Goal: Information Seeking & Learning: Learn about a topic

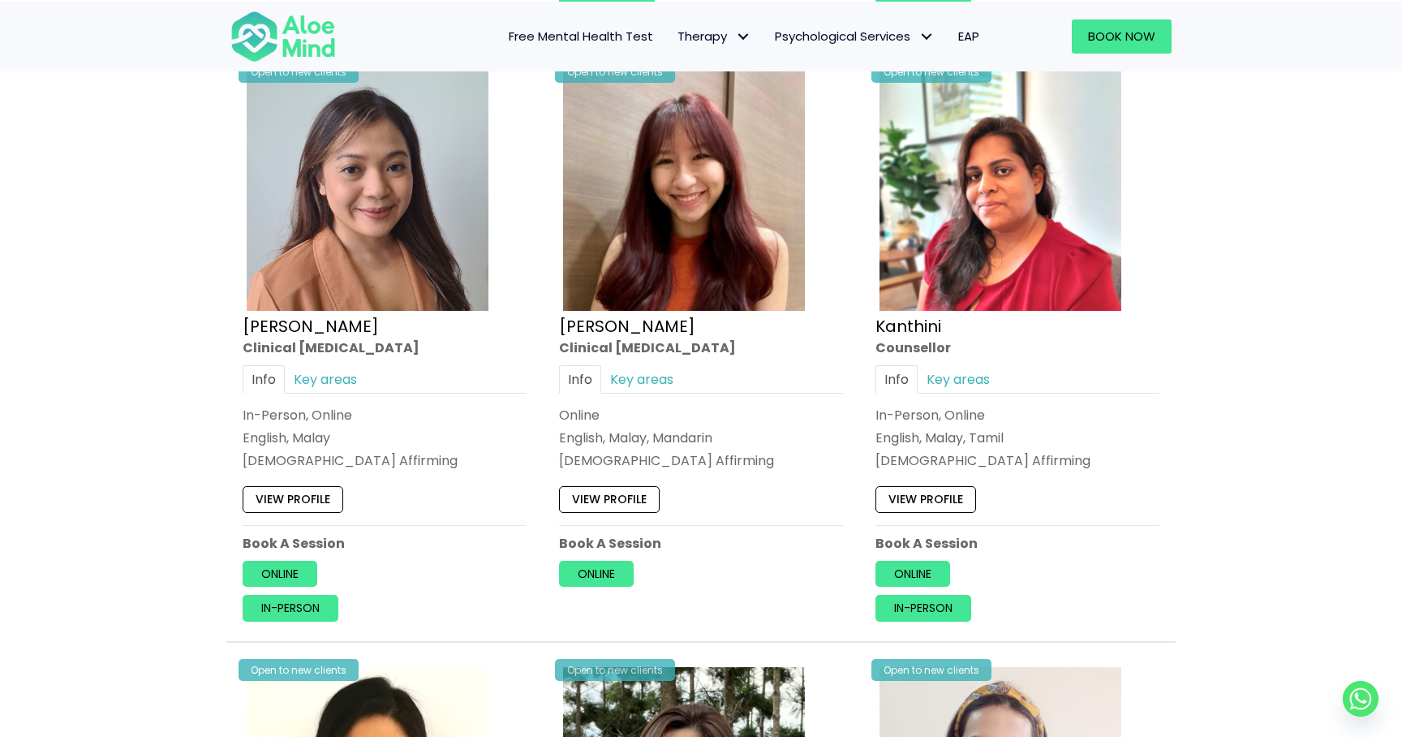
scroll to position [2069, 0]
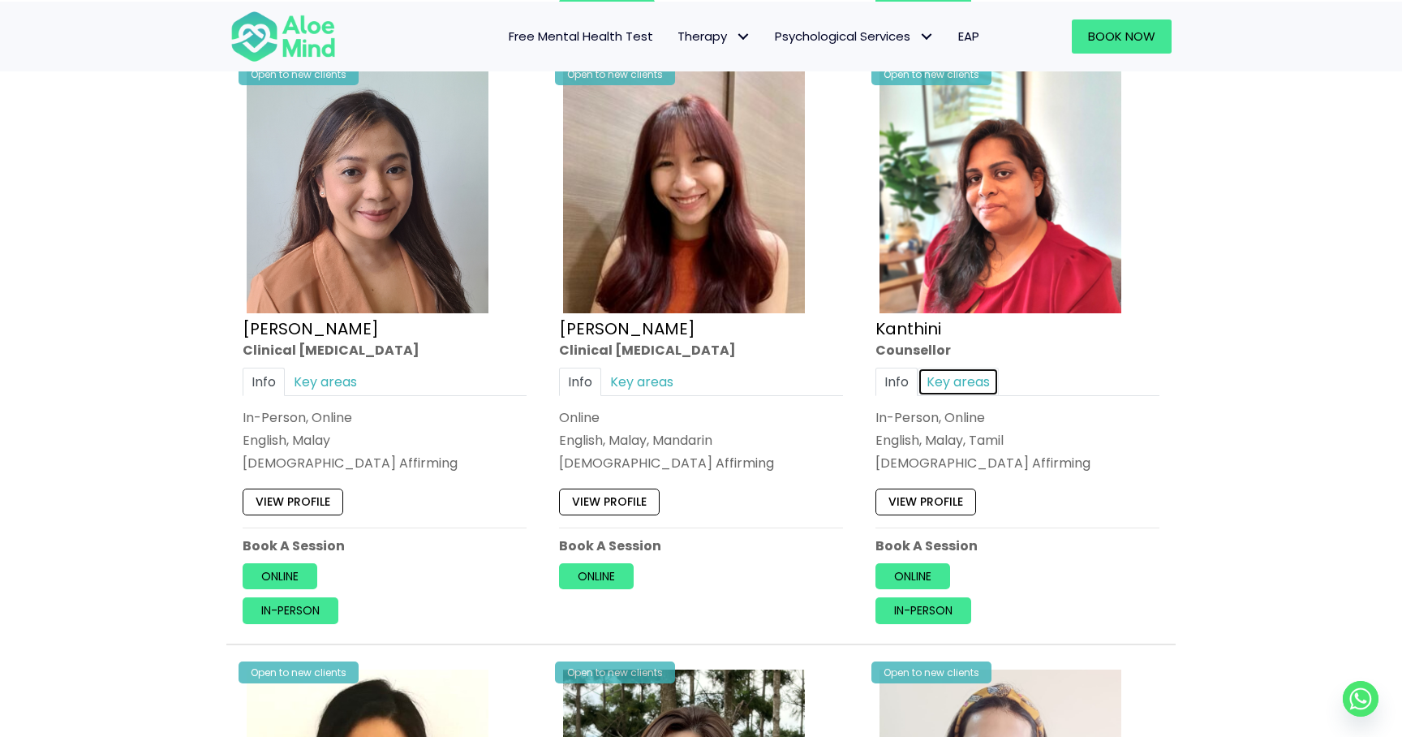
click at [970, 371] on link "Key areas" at bounding box center [958, 382] width 81 height 28
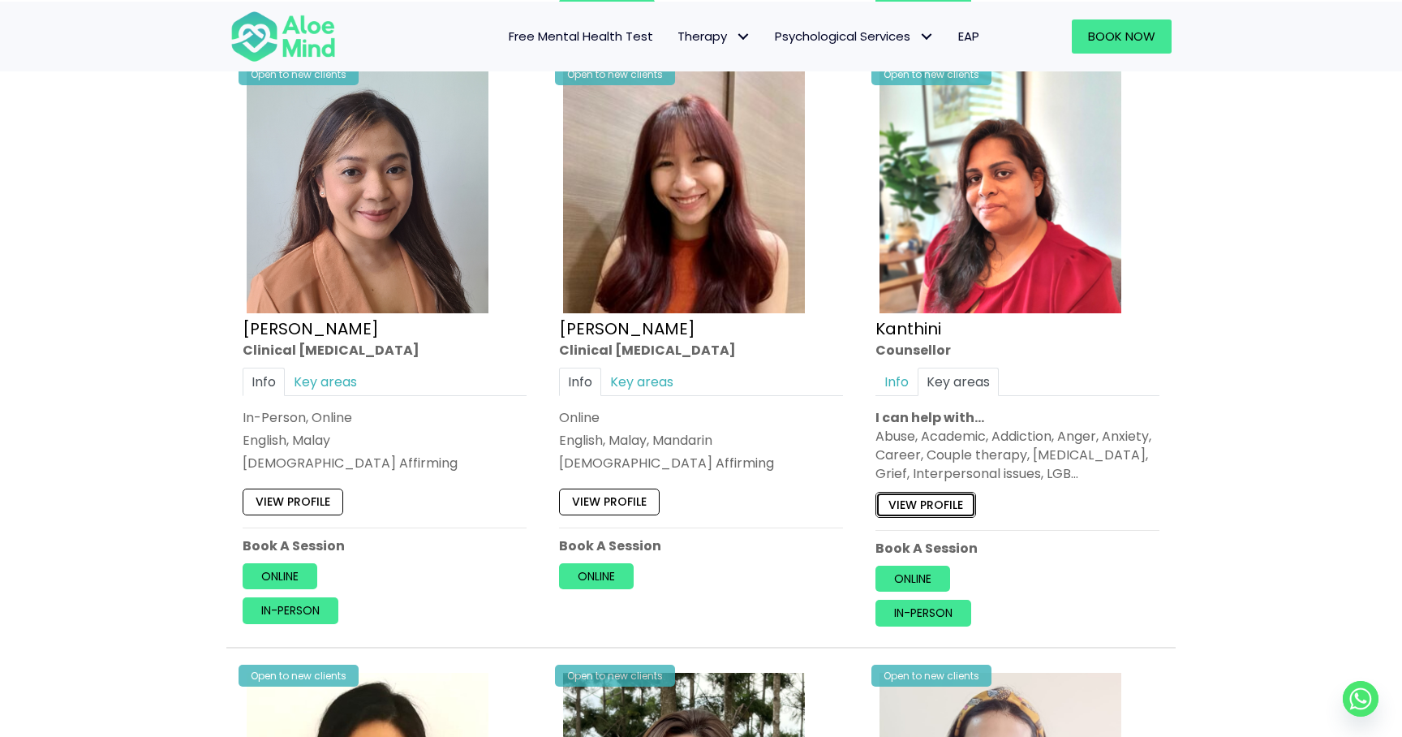
click at [948, 501] on link "View profile" at bounding box center [926, 504] width 101 height 26
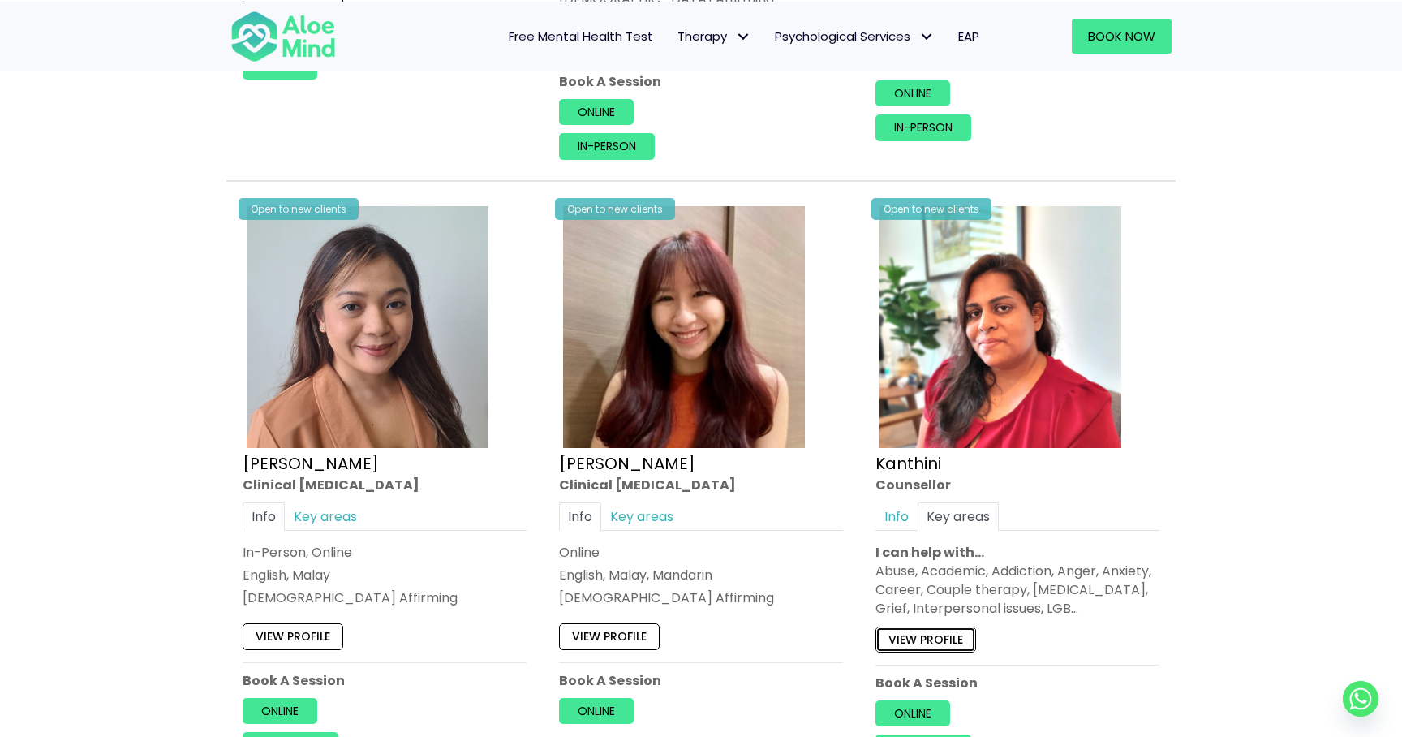
scroll to position [1922, 0]
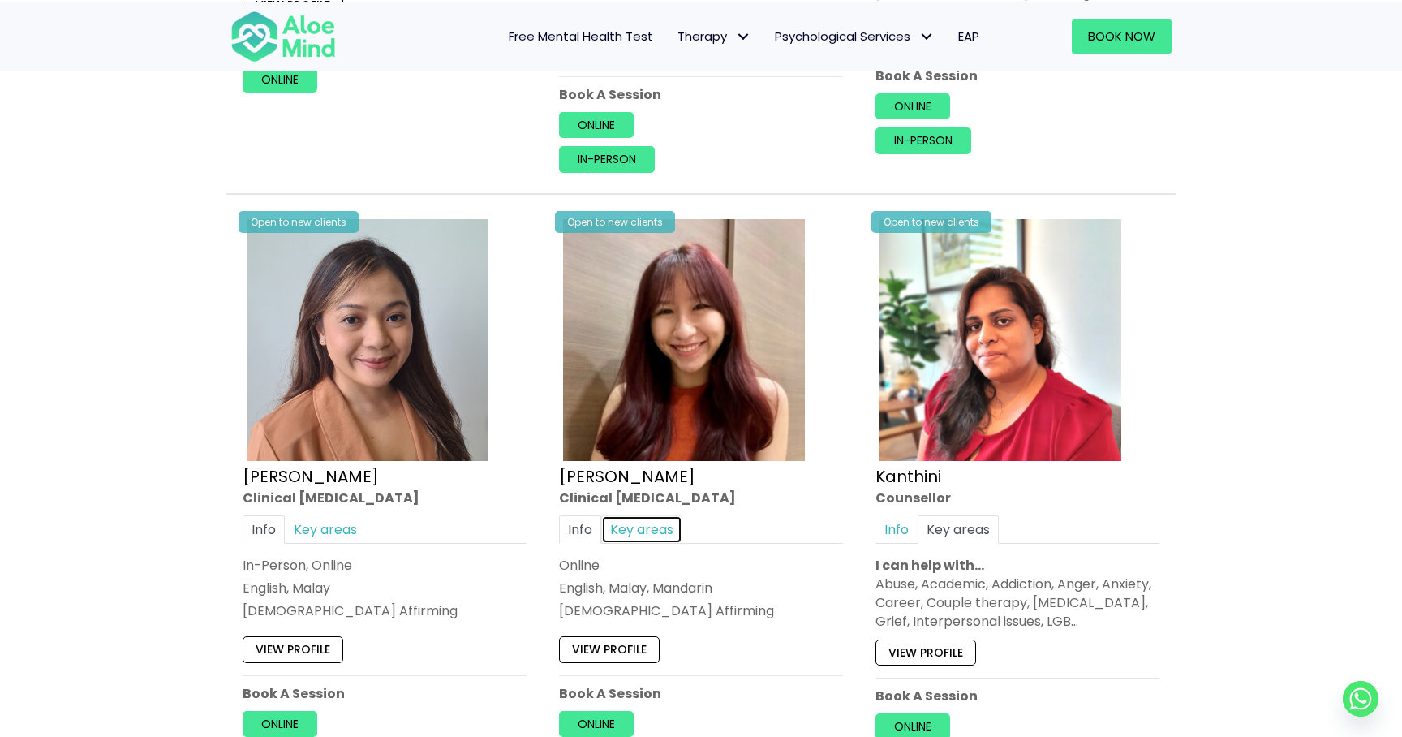
click at [638, 524] on link "Key areas" at bounding box center [641, 529] width 81 height 28
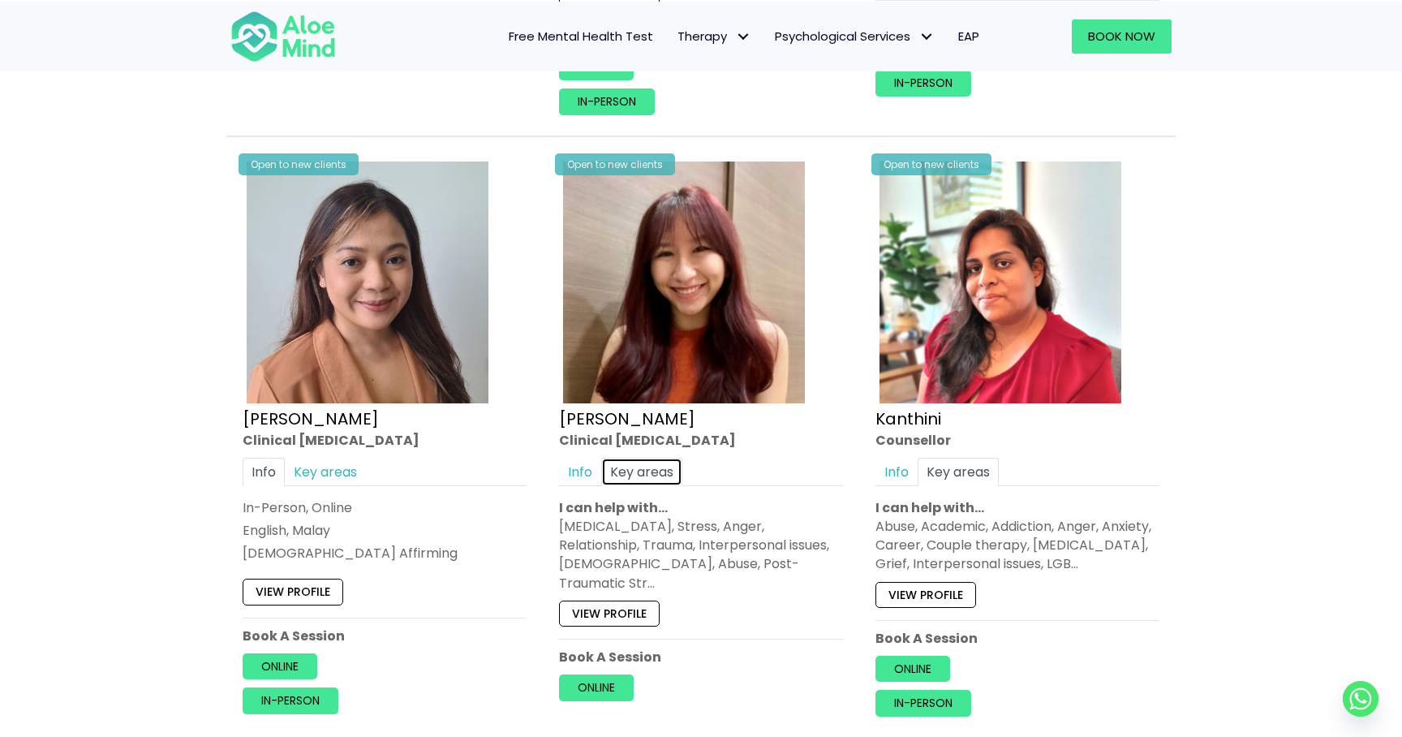
scroll to position [1982, 0]
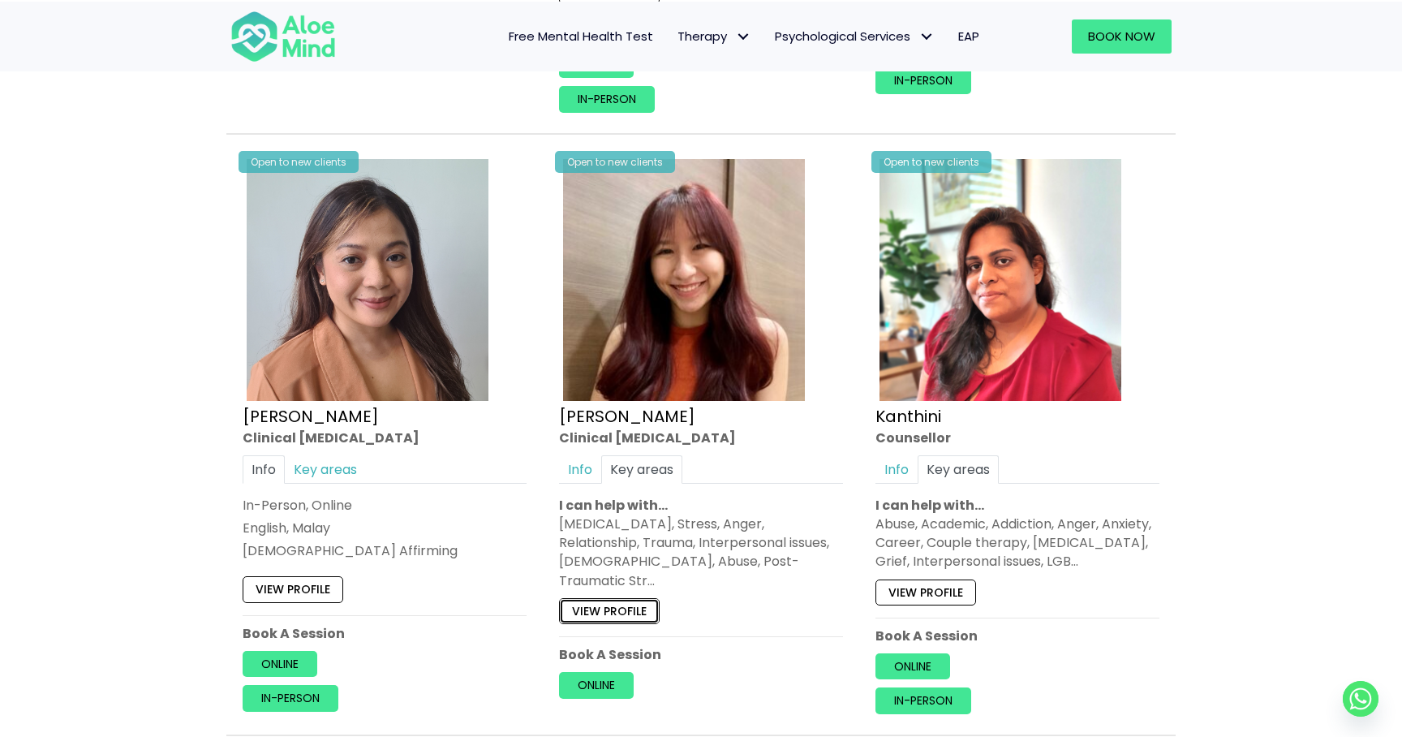
click at [643, 598] on link "View profile" at bounding box center [609, 611] width 101 height 26
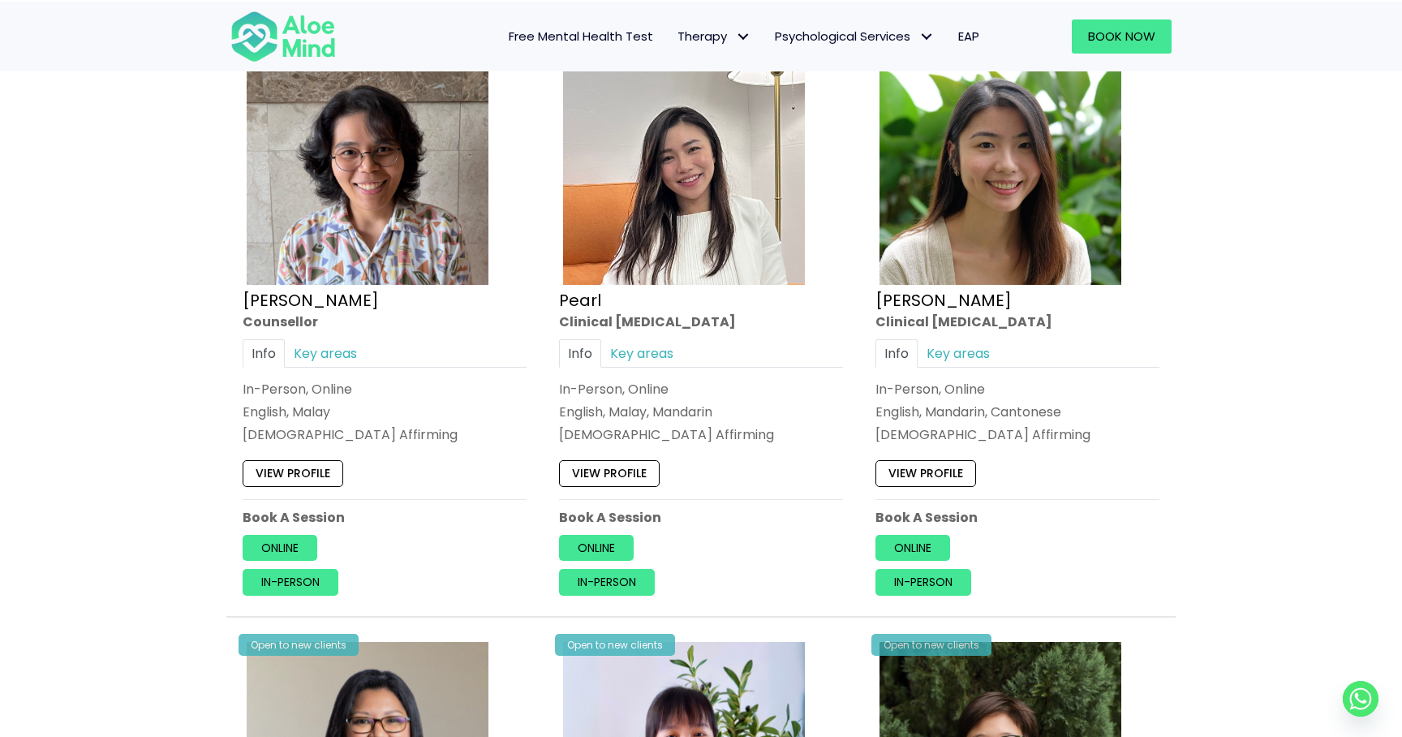
scroll to position [3312, 0]
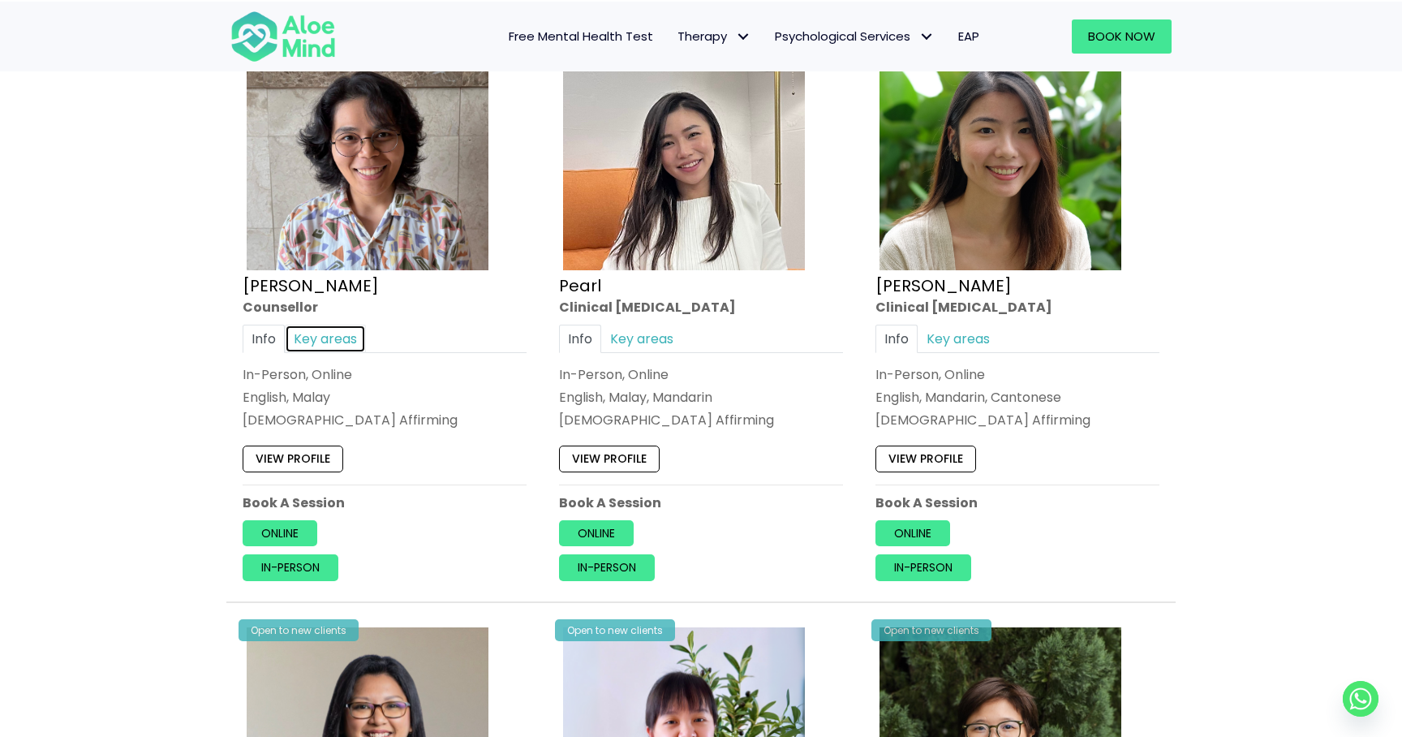
click at [329, 334] on link "Key areas" at bounding box center [325, 339] width 81 height 28
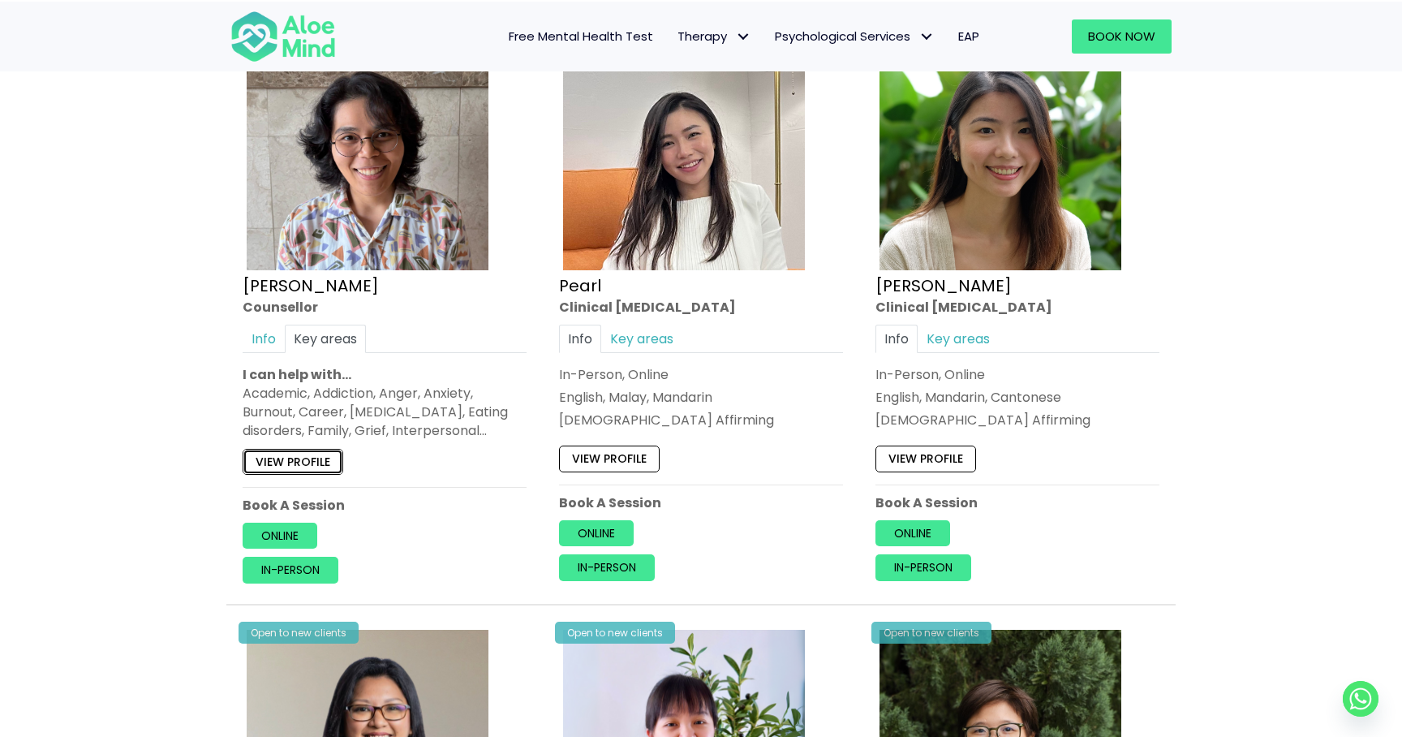
click at [296, 457] on link "View profile" at bounding box center [293, 462] width 101 height 26
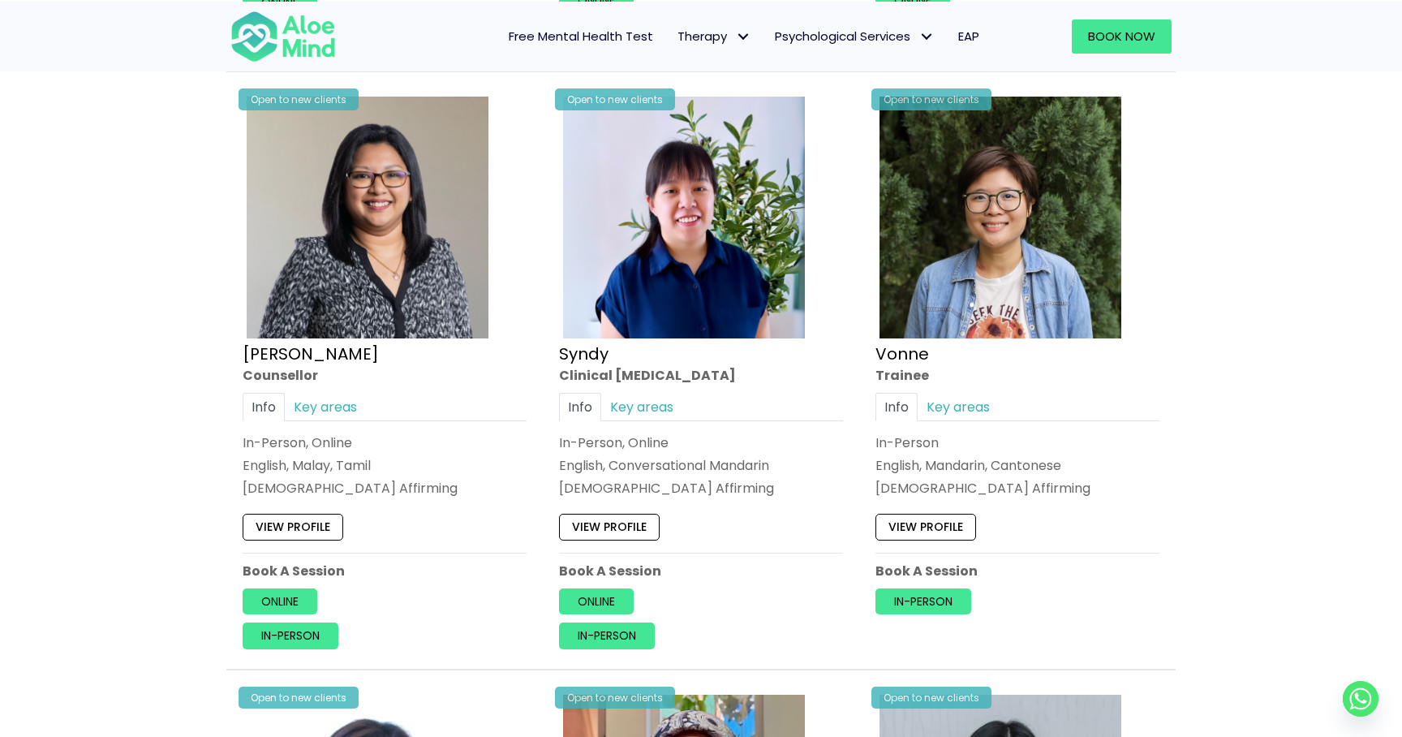
scroll to position [3833, 0]
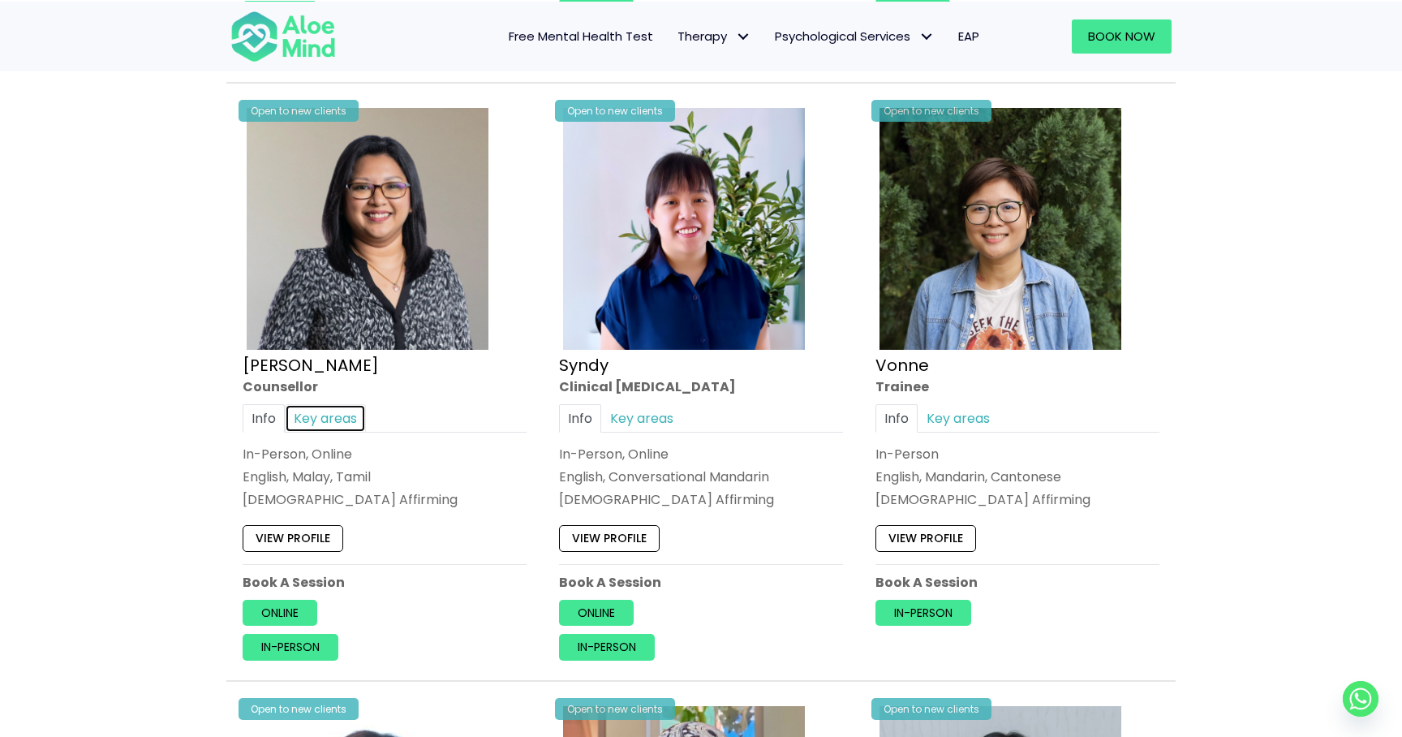
click at [329, 412] on link "Key areas" at bounding box center [325, 417] width 81 height 28
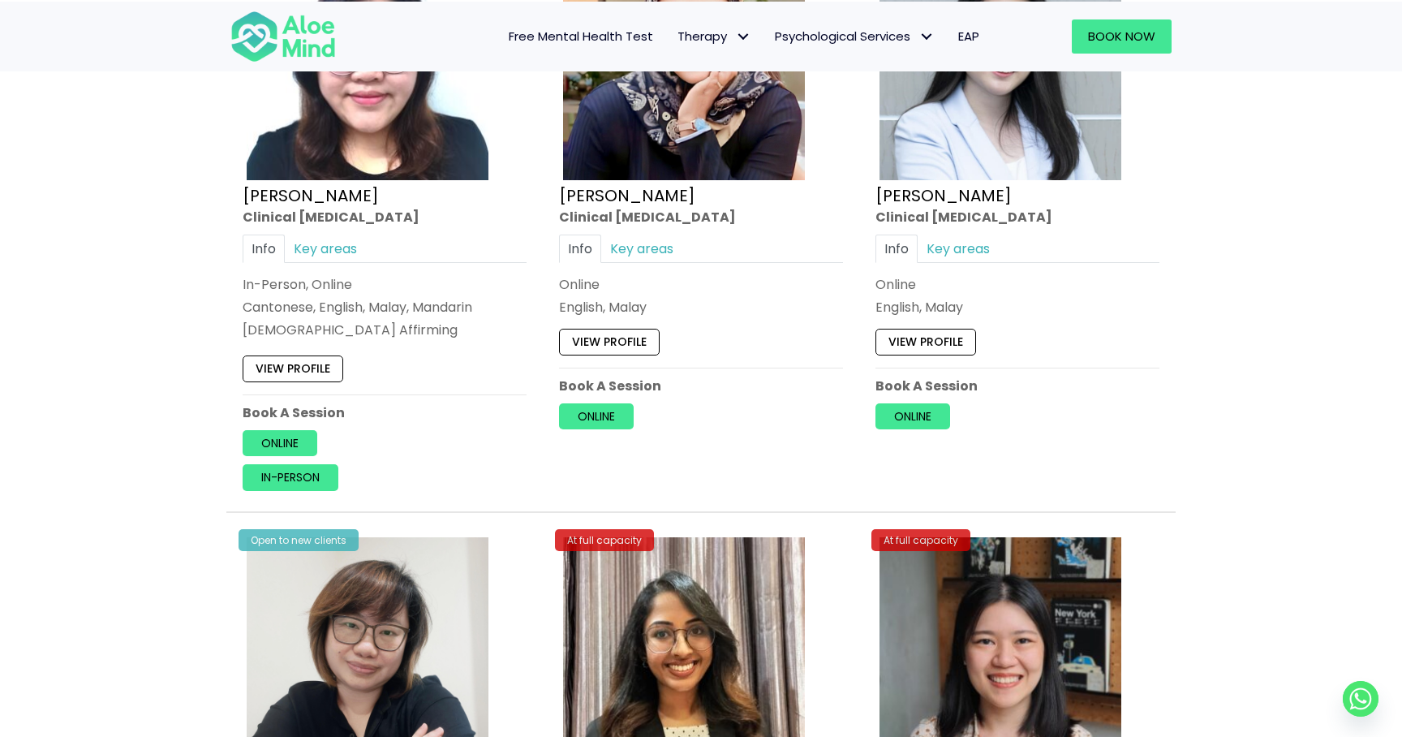
scroll to position [4601, 0]
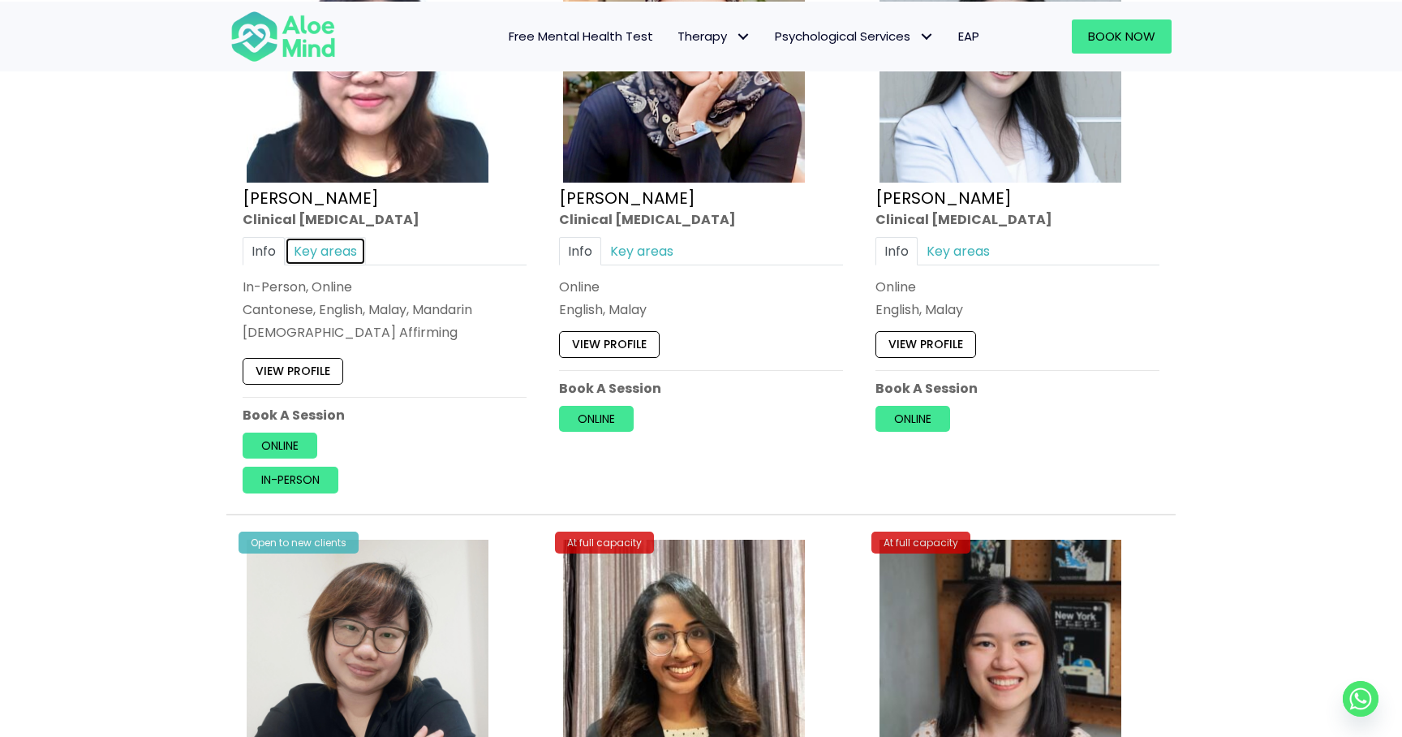
click at [315, 237] on link "Key areas" at bounding box center [325, 251] width 81 height 28
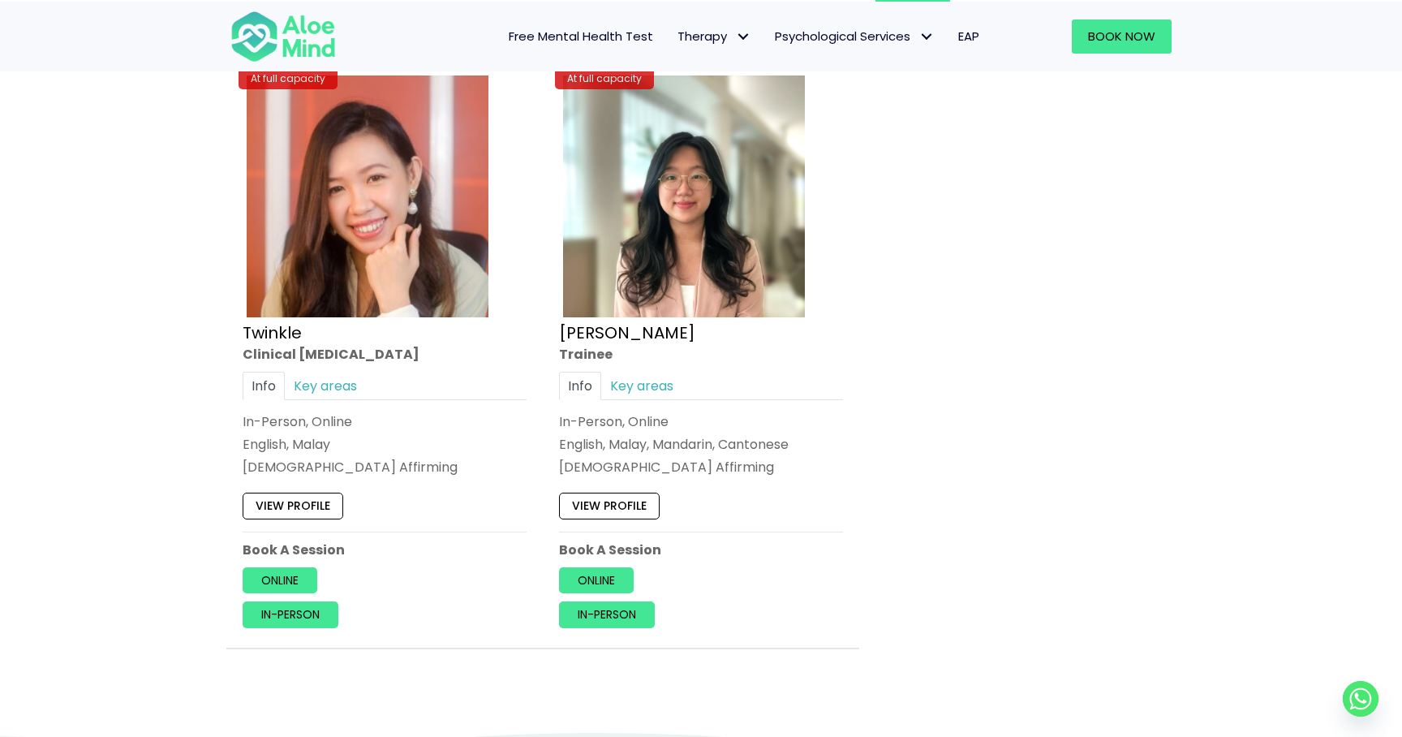
scroll to position [6867, 0]
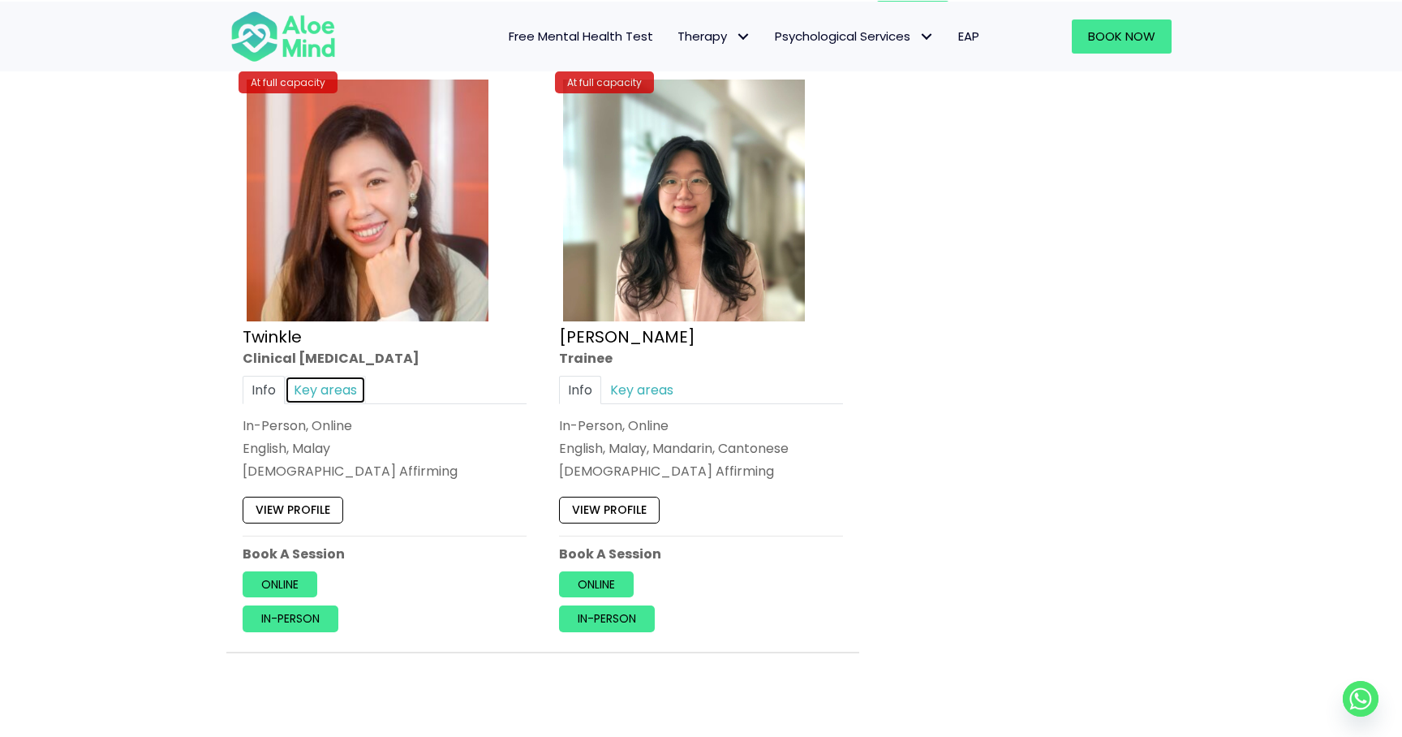
click at [334, 384] on link "Key areas" at bounding box center [325, 390] width 81 height 28
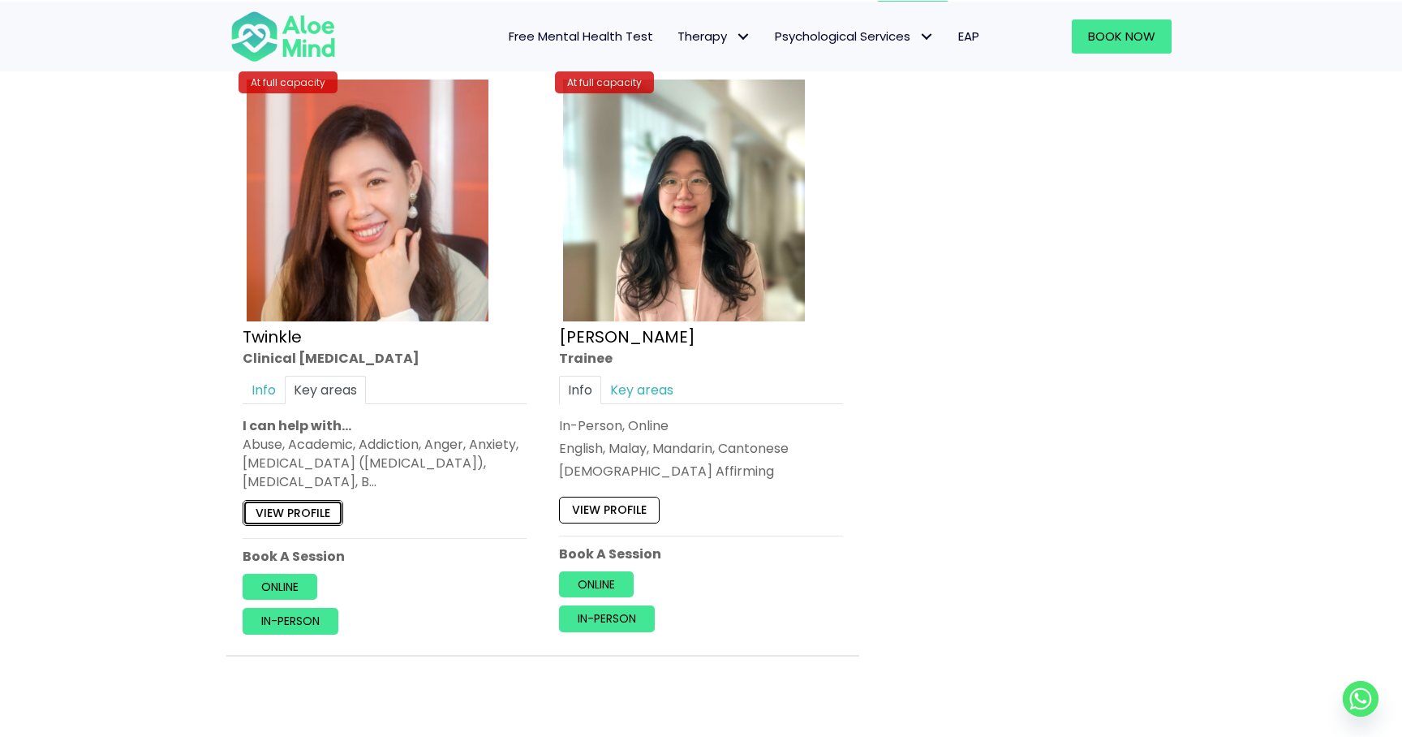
click at [280, 510] on link "View profile" at bounding box center [293, 513] width 101 height 26
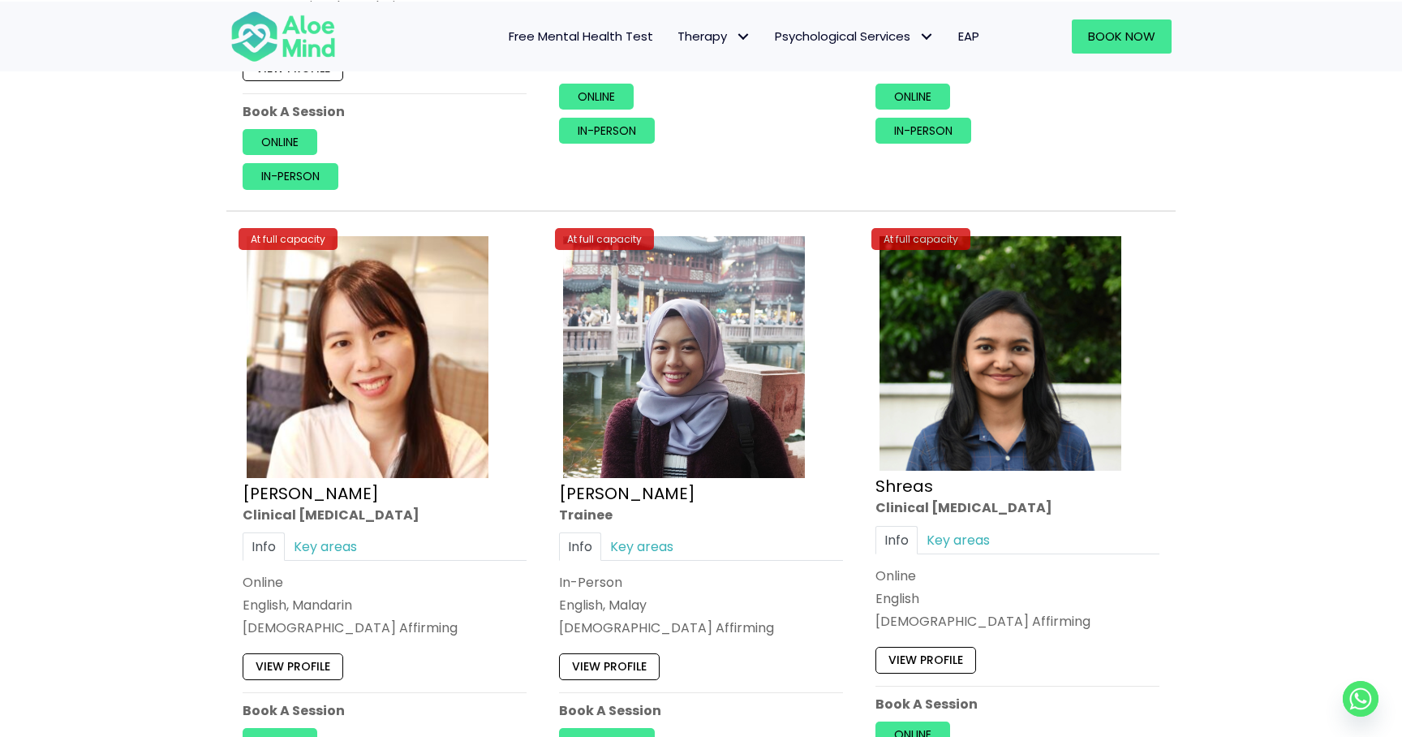
scroll to position [6165, 0]
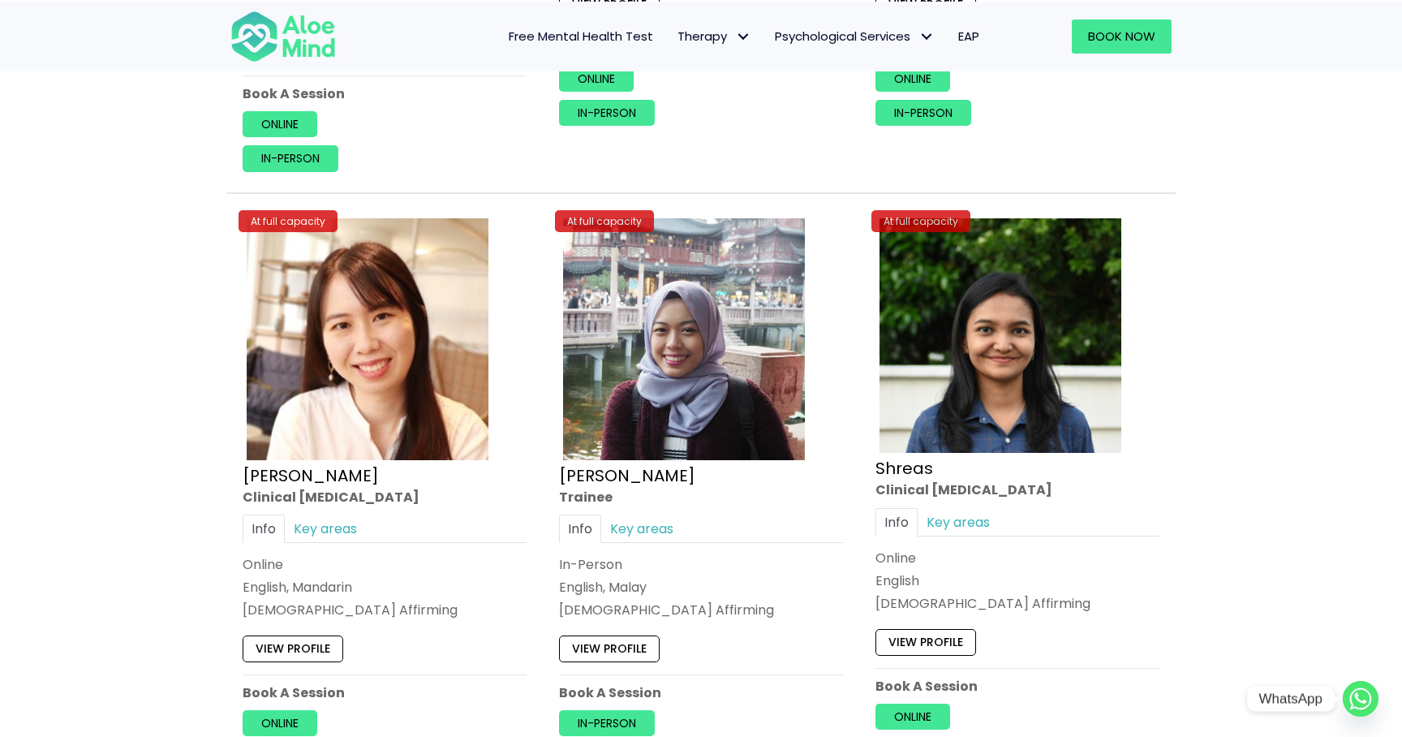
click at [1361, 690] on circle "Whatsapp" at bounding box center [1361, 699] width 36 height 36
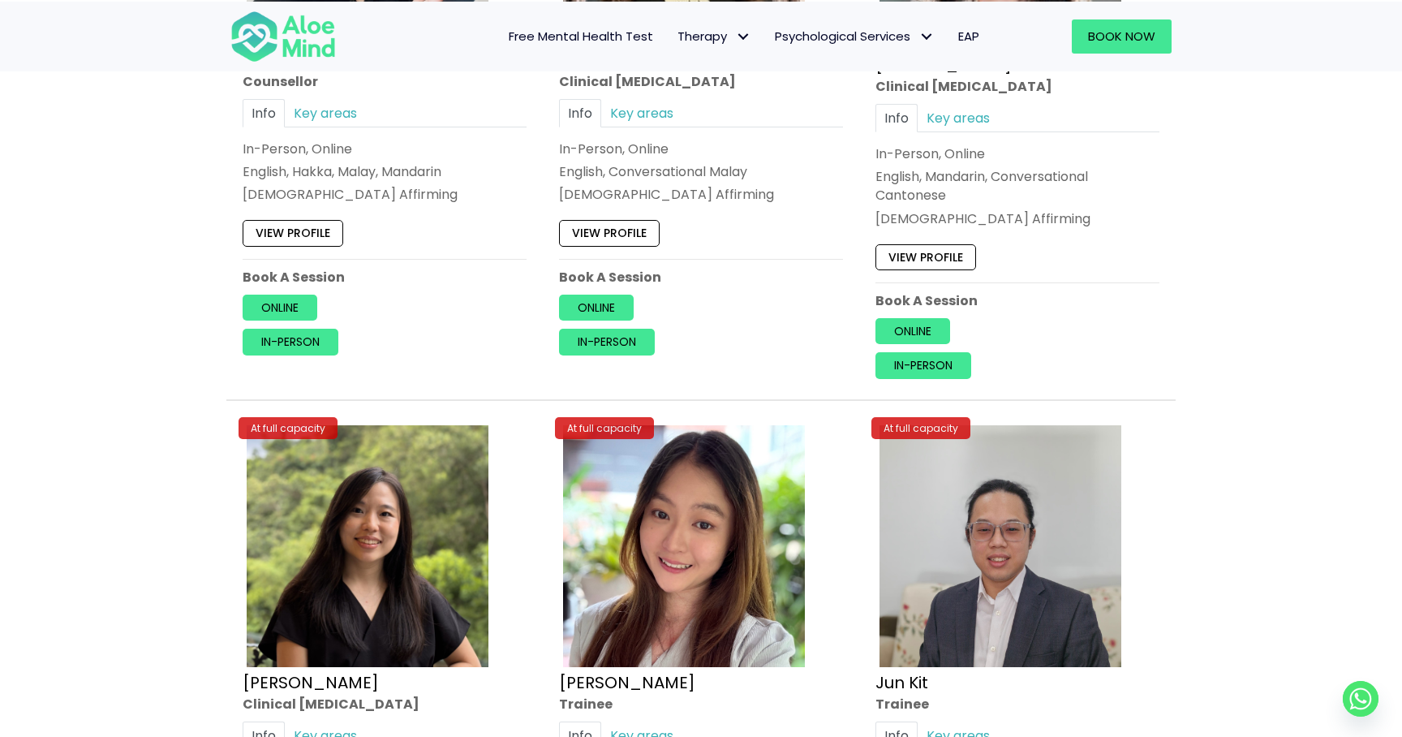
scroll to position [5327, 0]
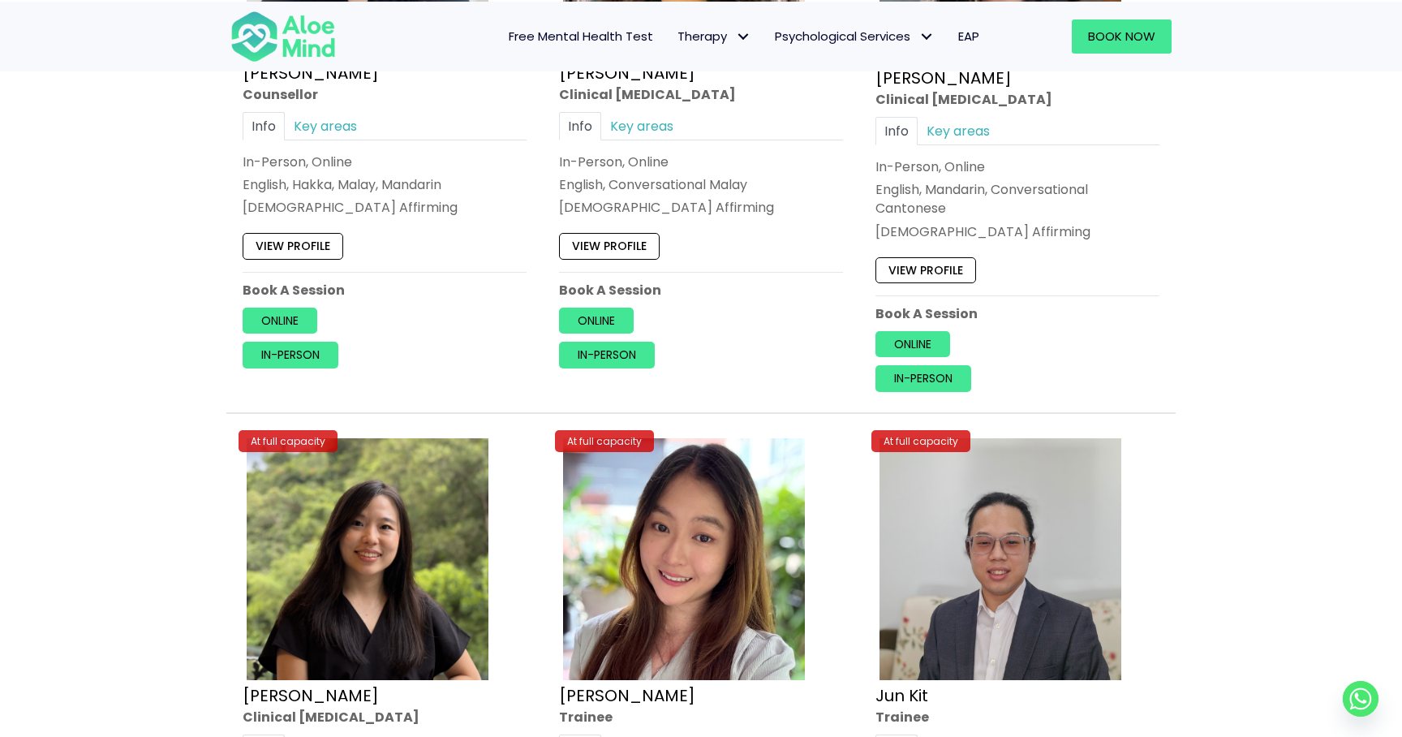
click at [1151, 336] on p "Online" at bounding box center [1018, 344] width 284 height 26
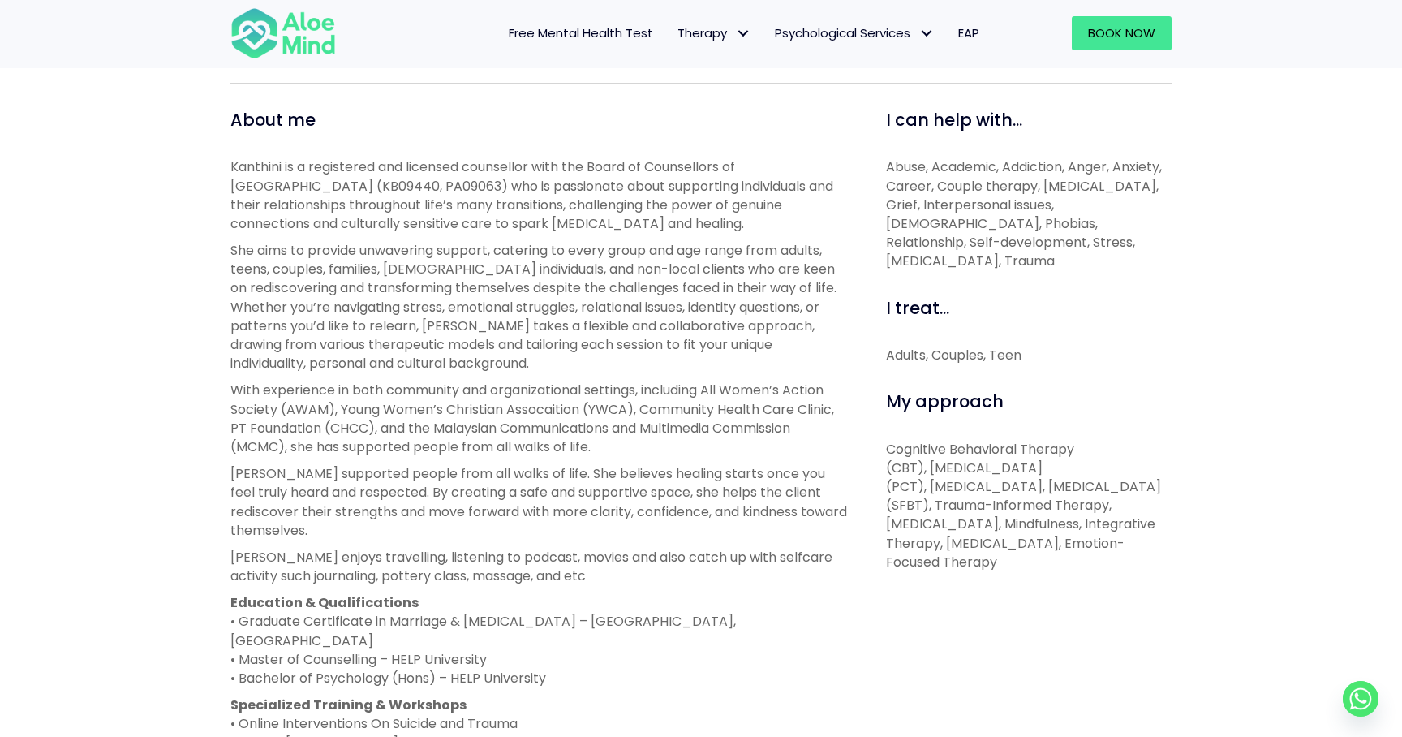
scroll to position [643, 0]
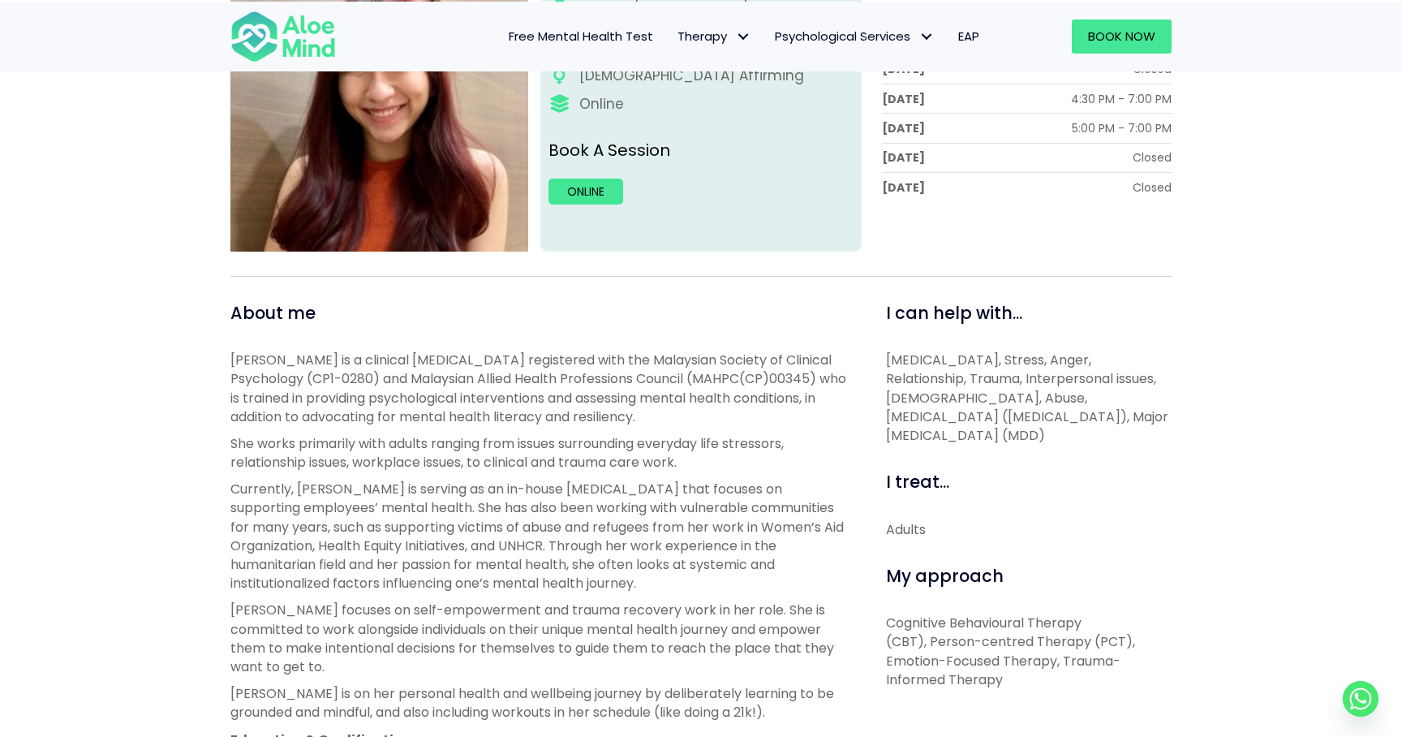
scroll to position [345, 0]
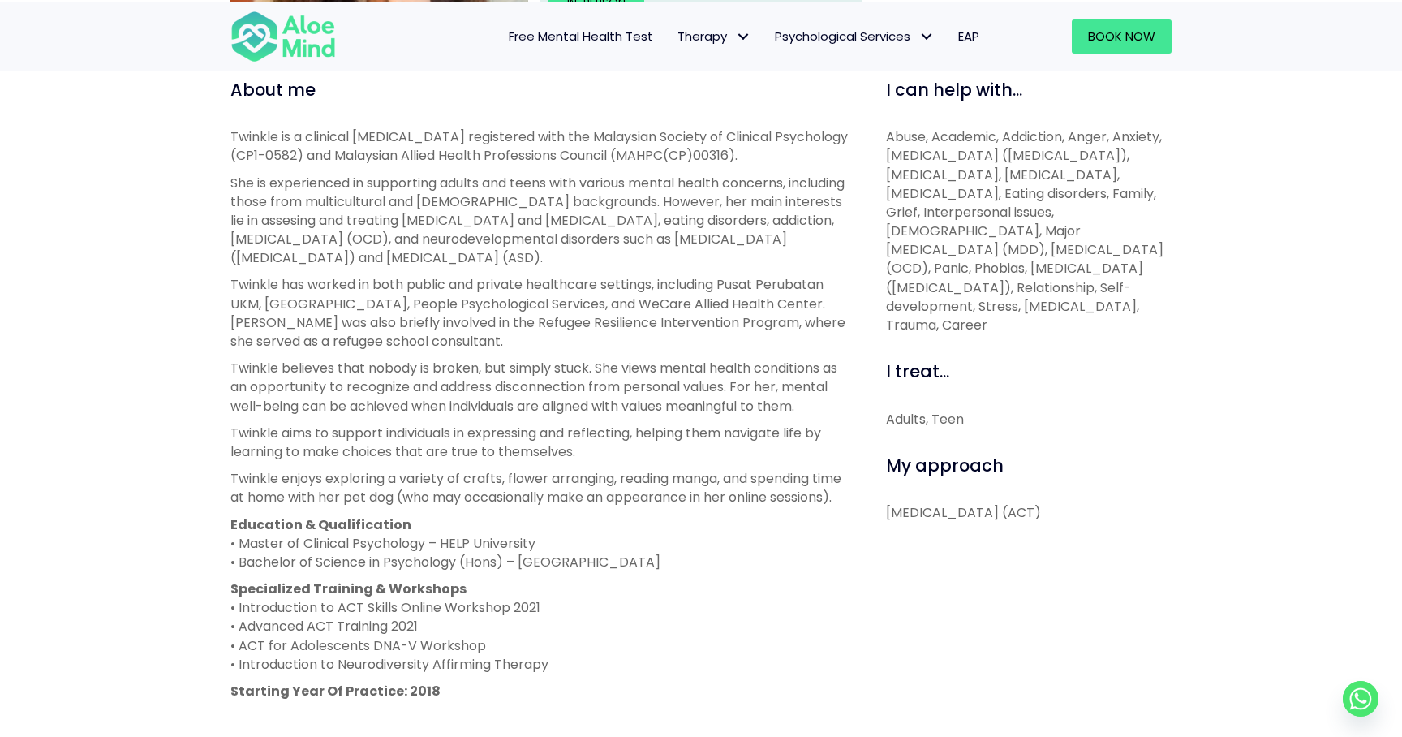
scroll to position [570, 0]
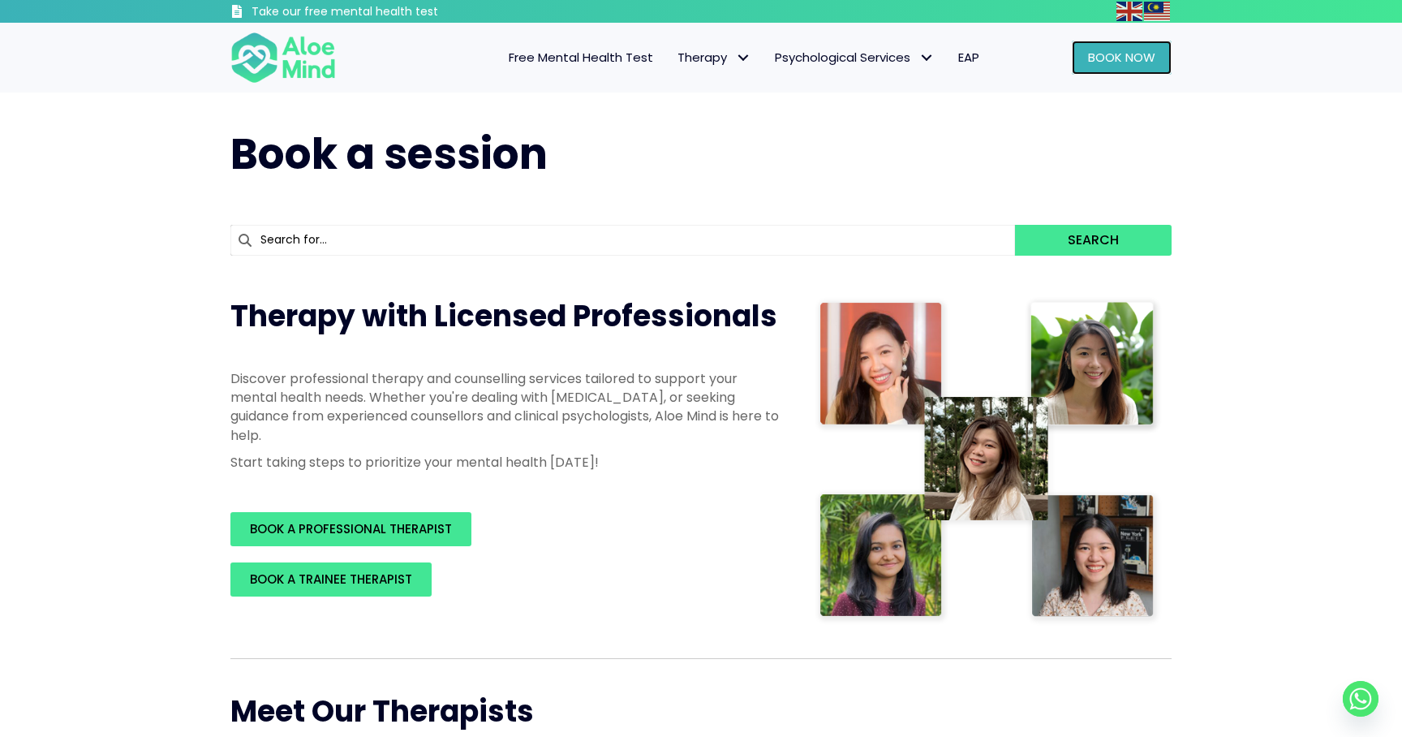
click at [1152, 58] on span "Book Now" at bounding box center [1121, 57] width 67 height 17
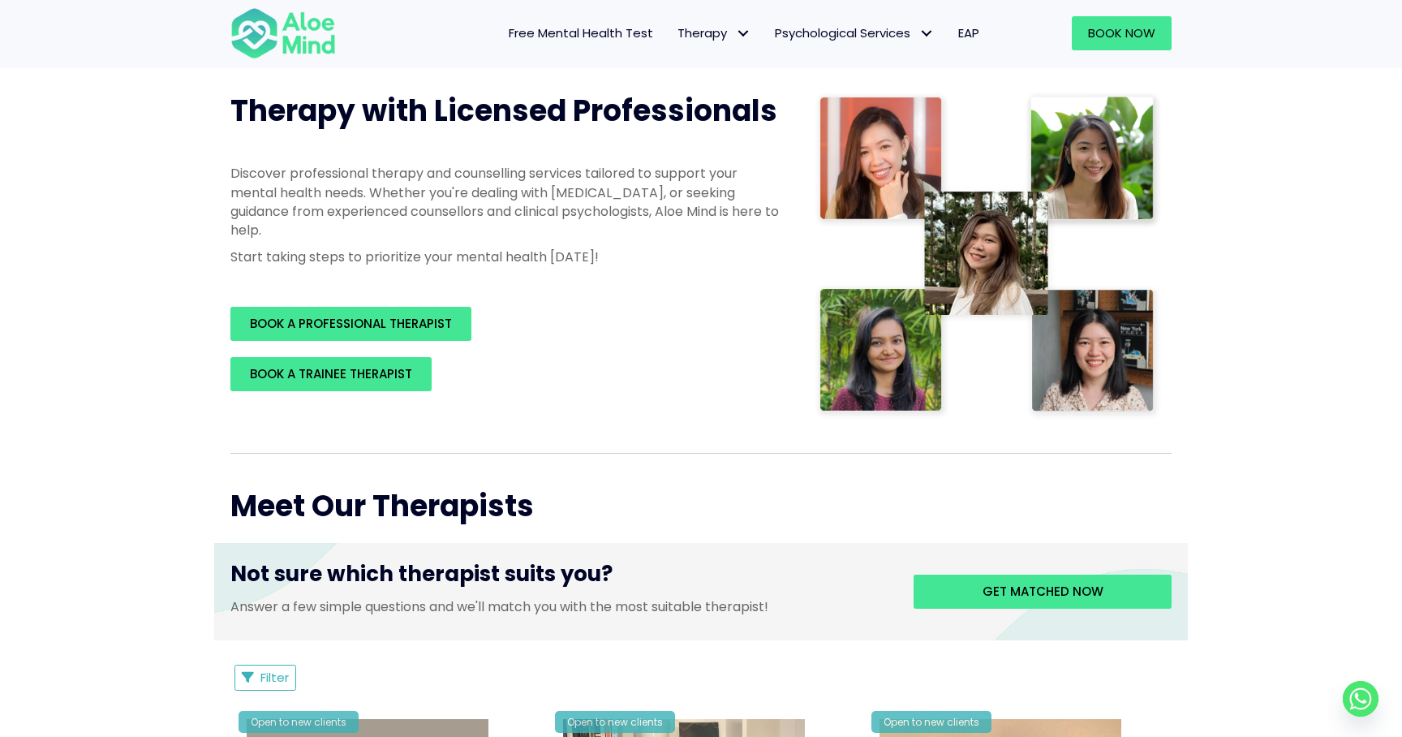
scroll to position [385, 0]
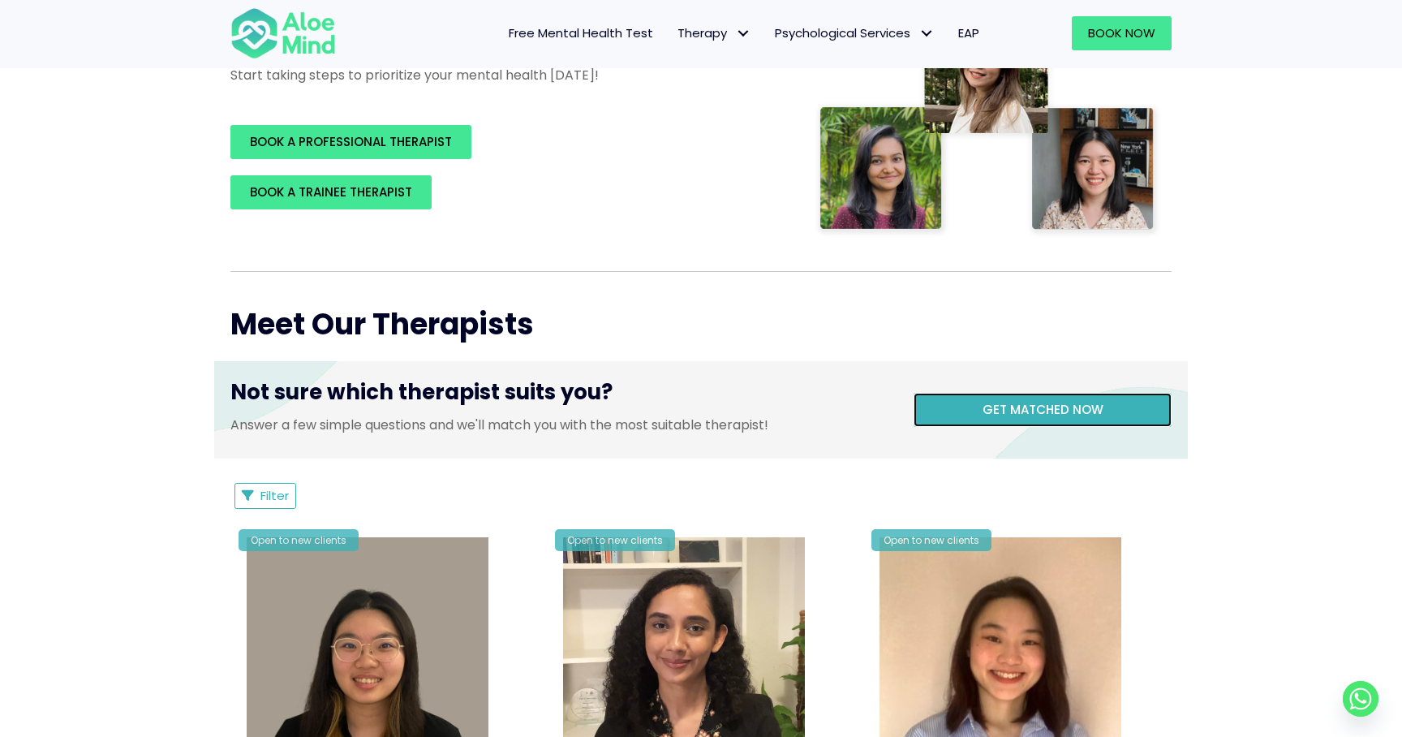
click at [1045, 408] on span "Get matched now" at bounding box center [1043, 409] width 121 height 17
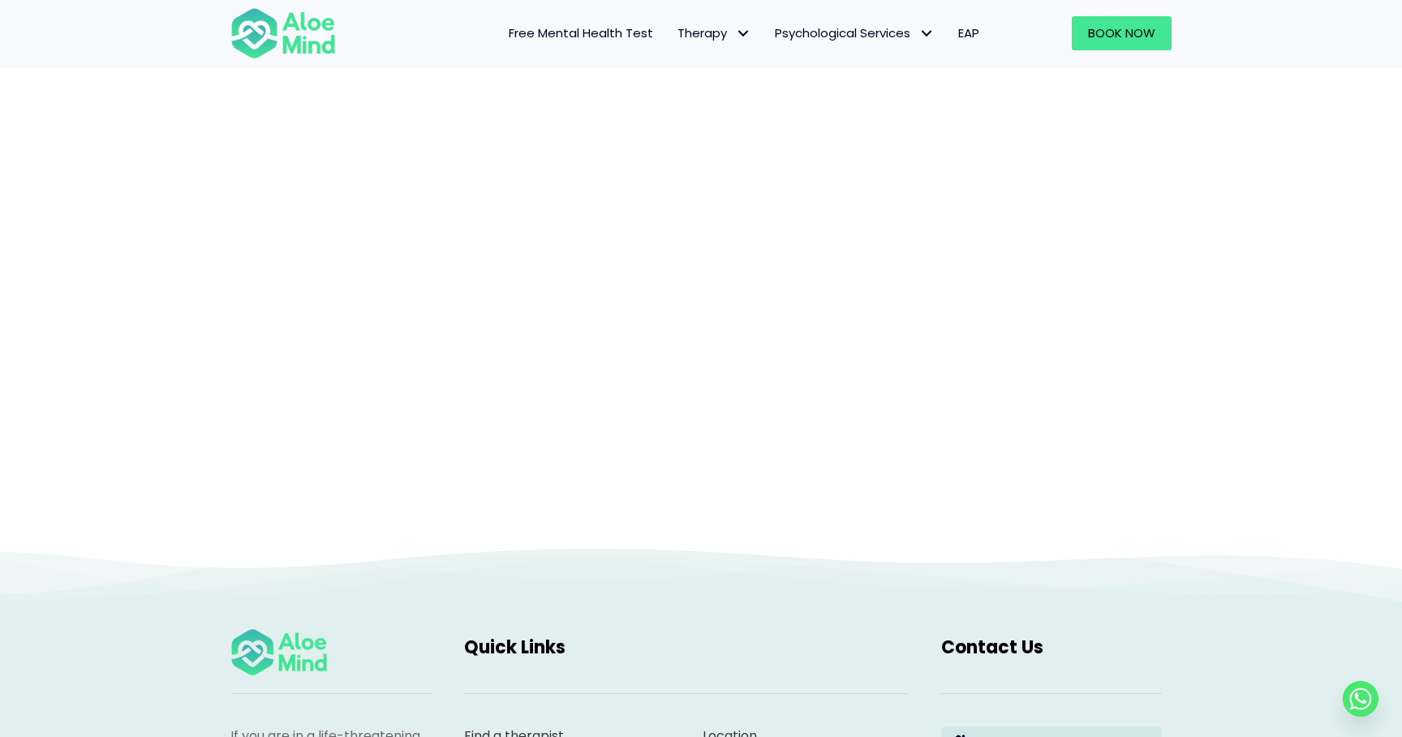
scroll to position [167, 0]
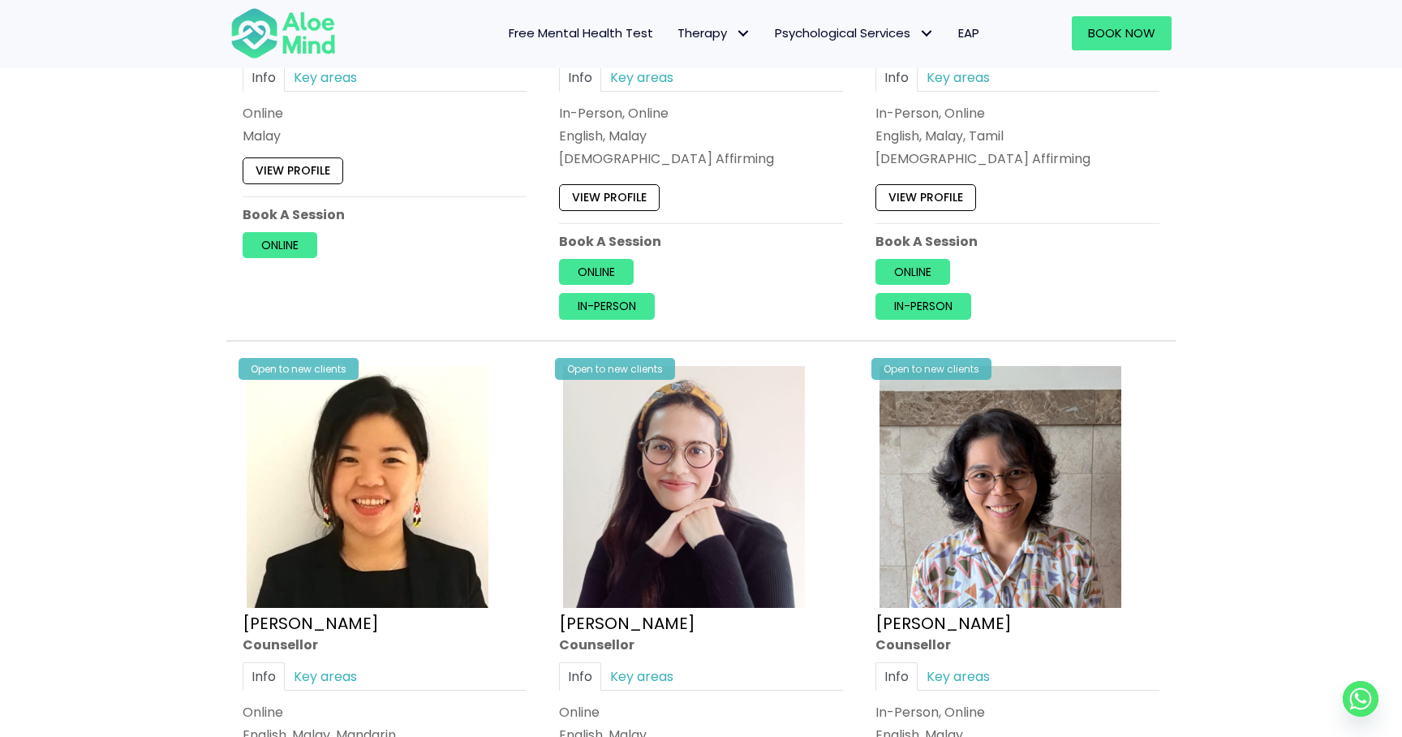
scroll to position [1362, 0]
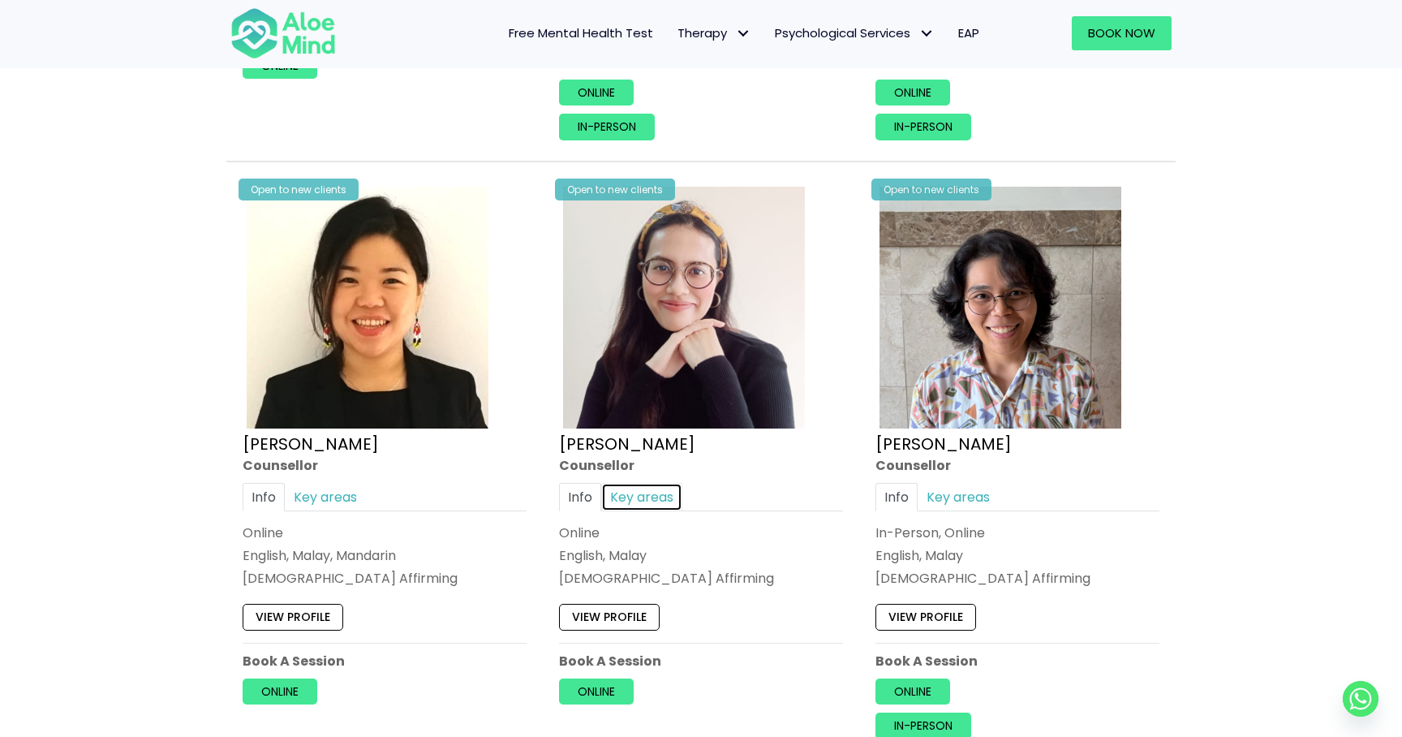
click at [652, 483] on link "Key areas" at bounding box center [641, 497] width 81 height 28
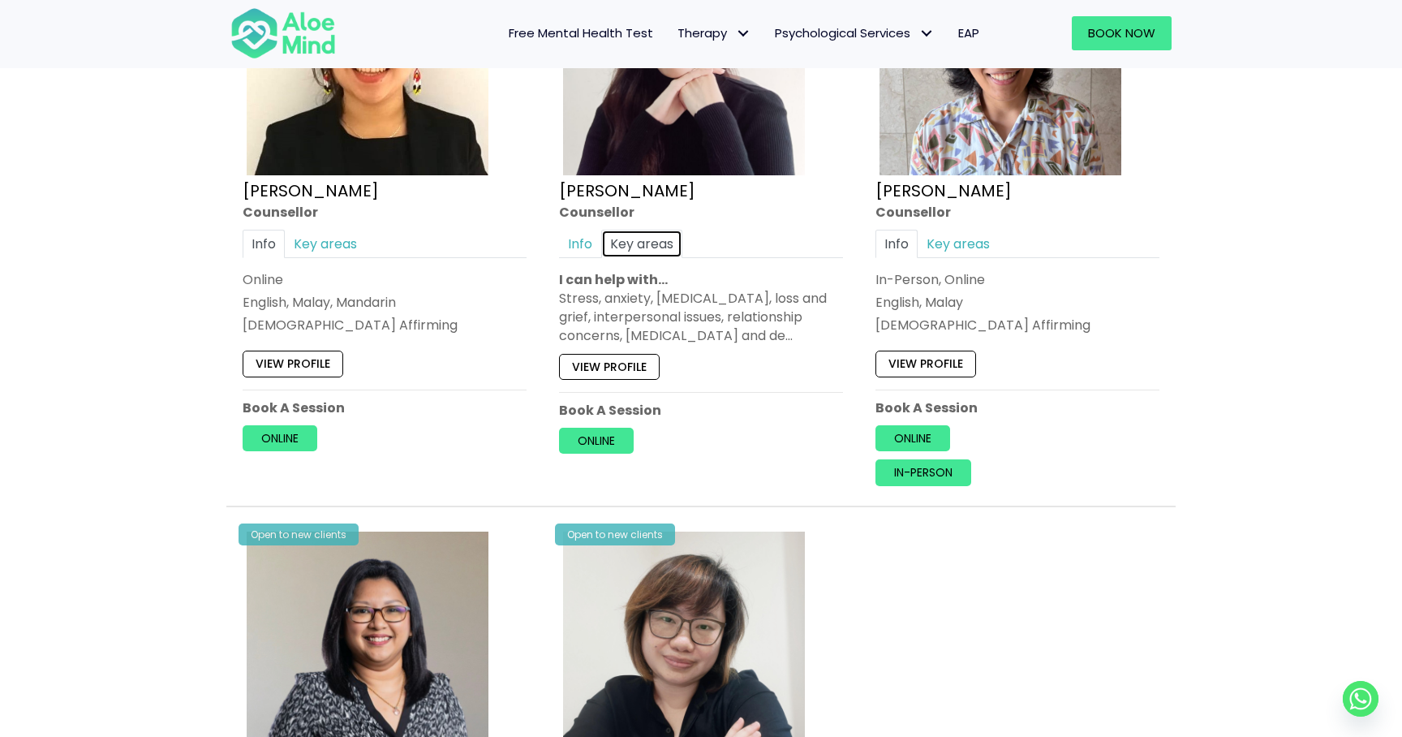
scroll to position [1616, 0]
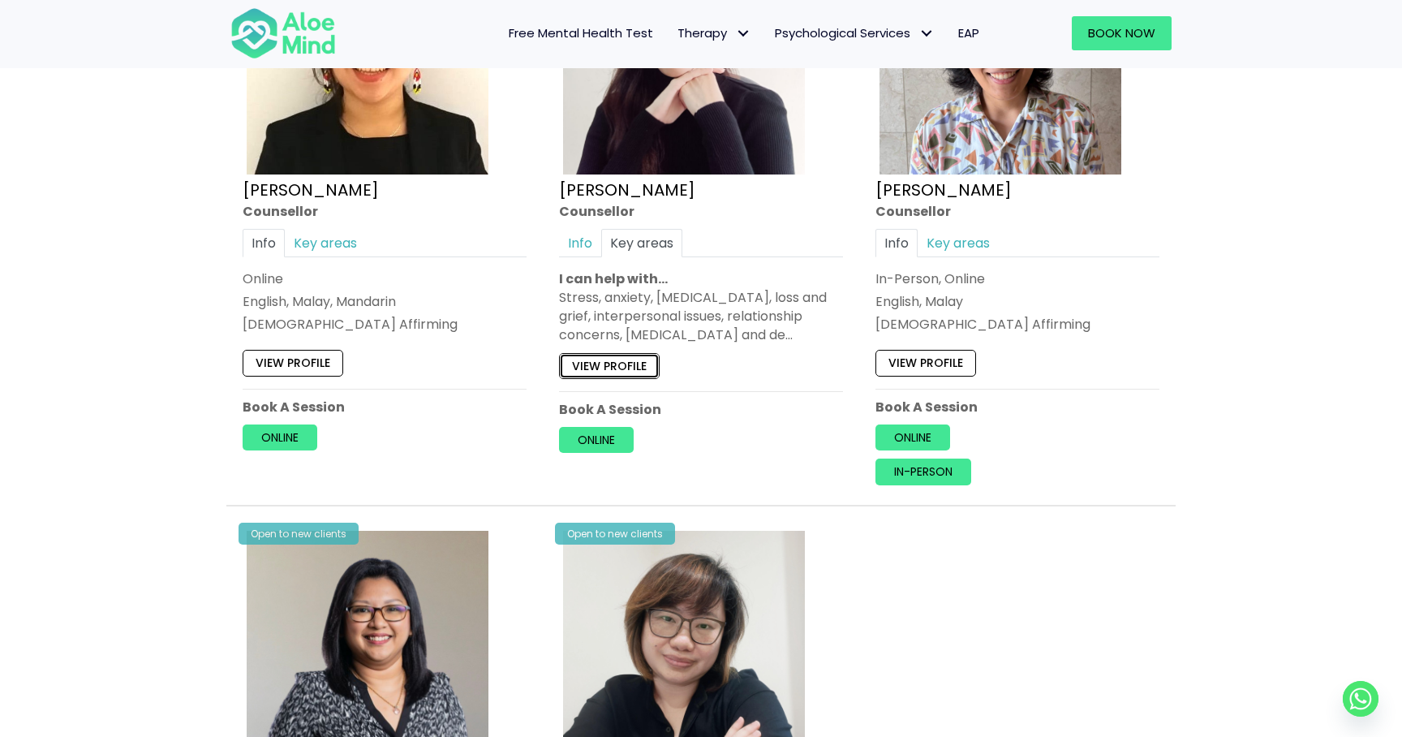
click at [627, 365] on link "View profile" at bounding box center [609, 365] width 101 height 26
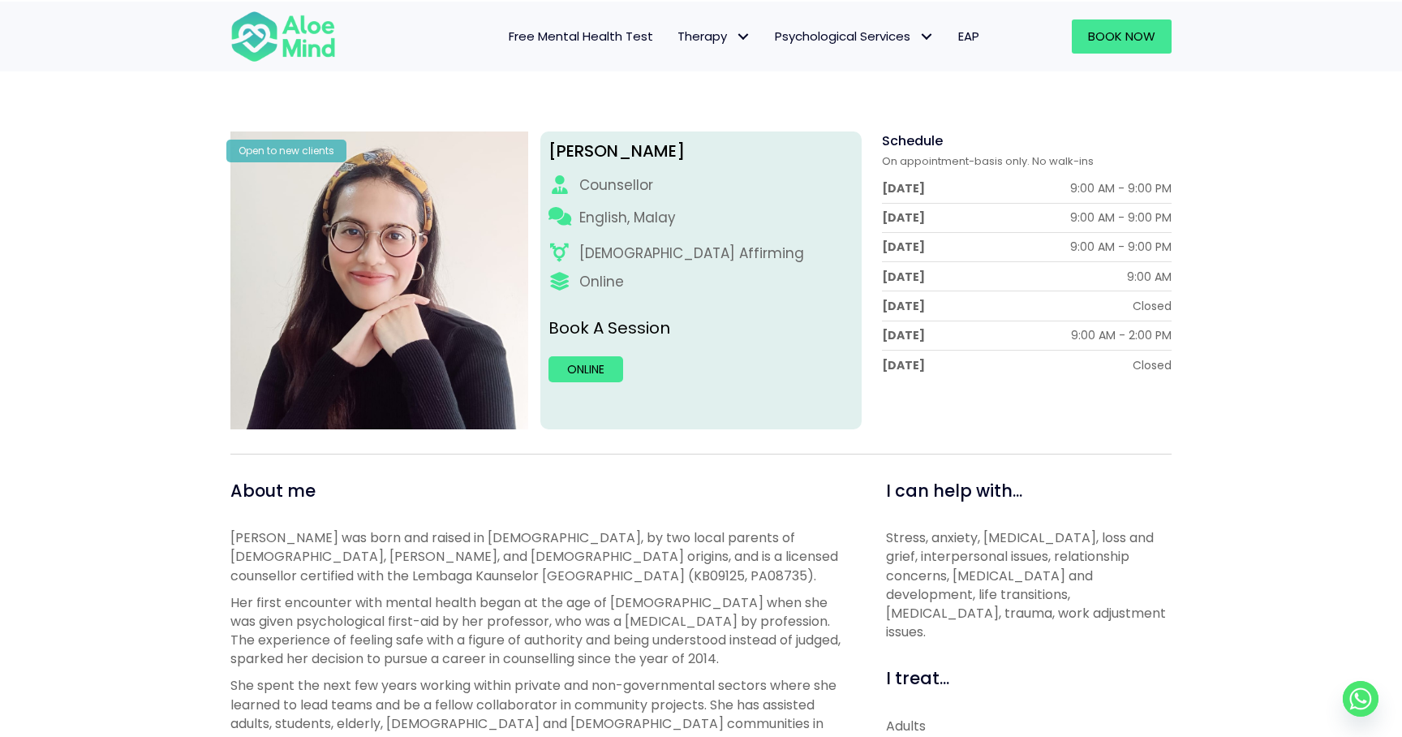
scroll to position [226, 0]
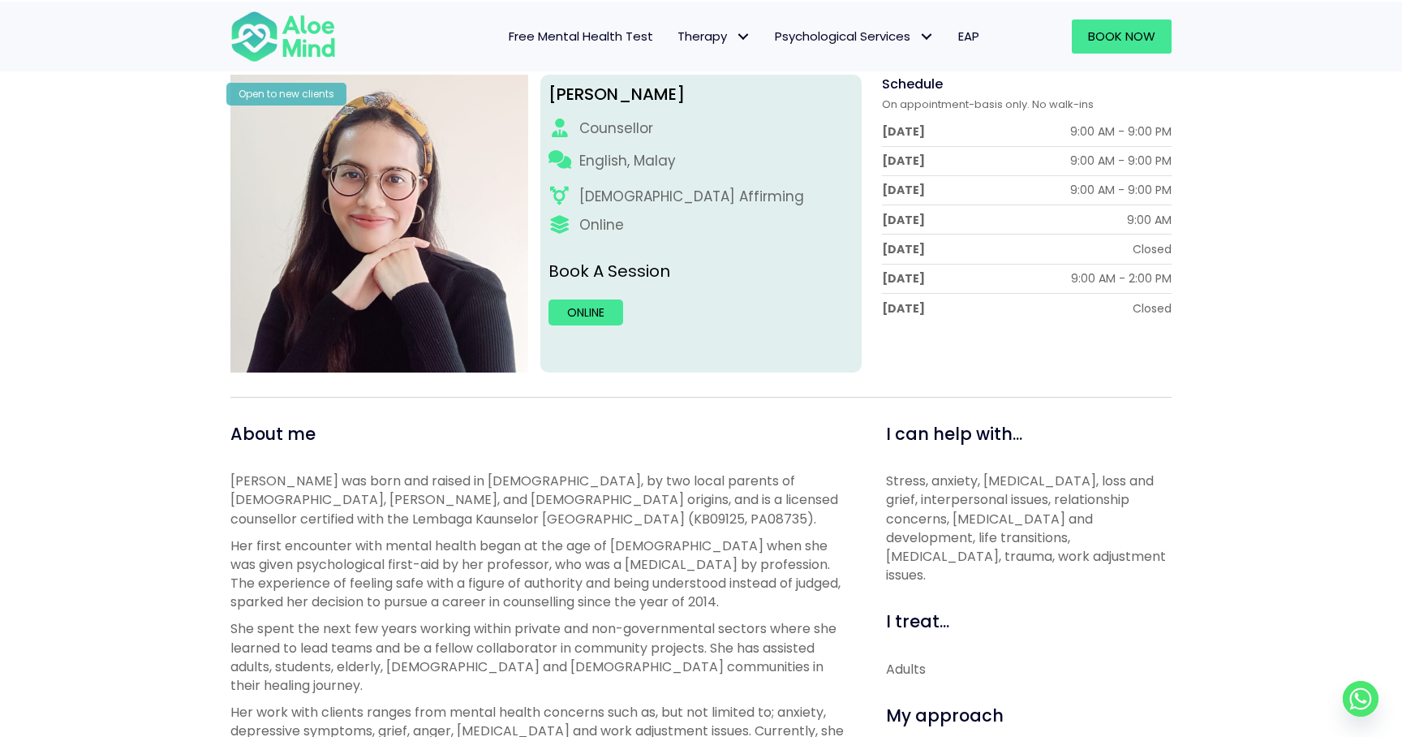
click at [1000, 280] on div "Saturday 9:00 AM - 2:00 PM" at bounding box center [1027, 278] width 290 height 16
click at [1103, 123] on div "9:00 AM - 9:00 PM" at bounding box center [1120, 131] width 101 height 16
click at [1098, 154] on div "9:00 AM - 9:00 PM" at bounding box center [1120, 161] width 101 height 16
click at [1095, 193] on div "9:00 AM - 9:00 PM" at bounding box center [1120, 190] width 101 height 16
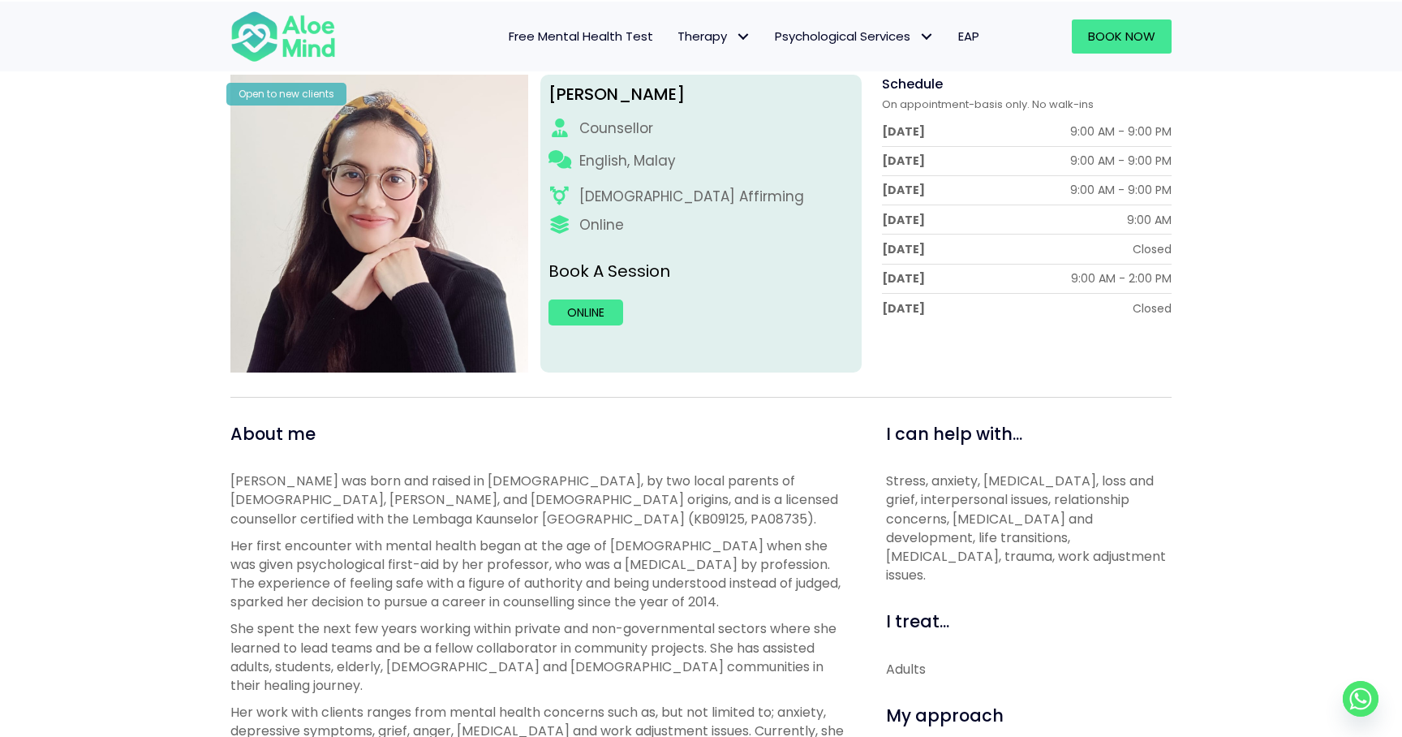
click at [1139, 216] on div "9:00 AM" at bounding box center [1149, 220] width 45 height 16
click at [1147, 241] on div "Closed" at bounding box center [1152, 249] width 39 height 16
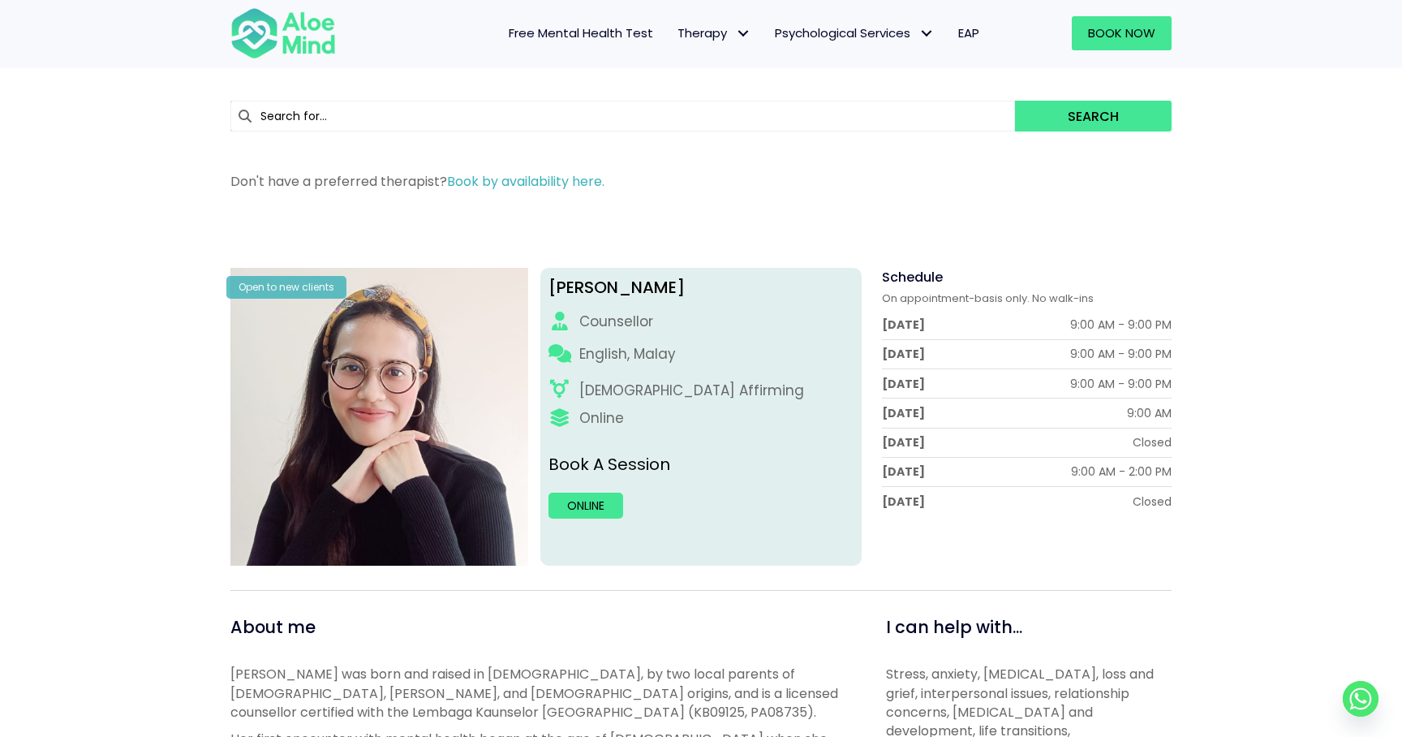
scroll to position [0, 0]
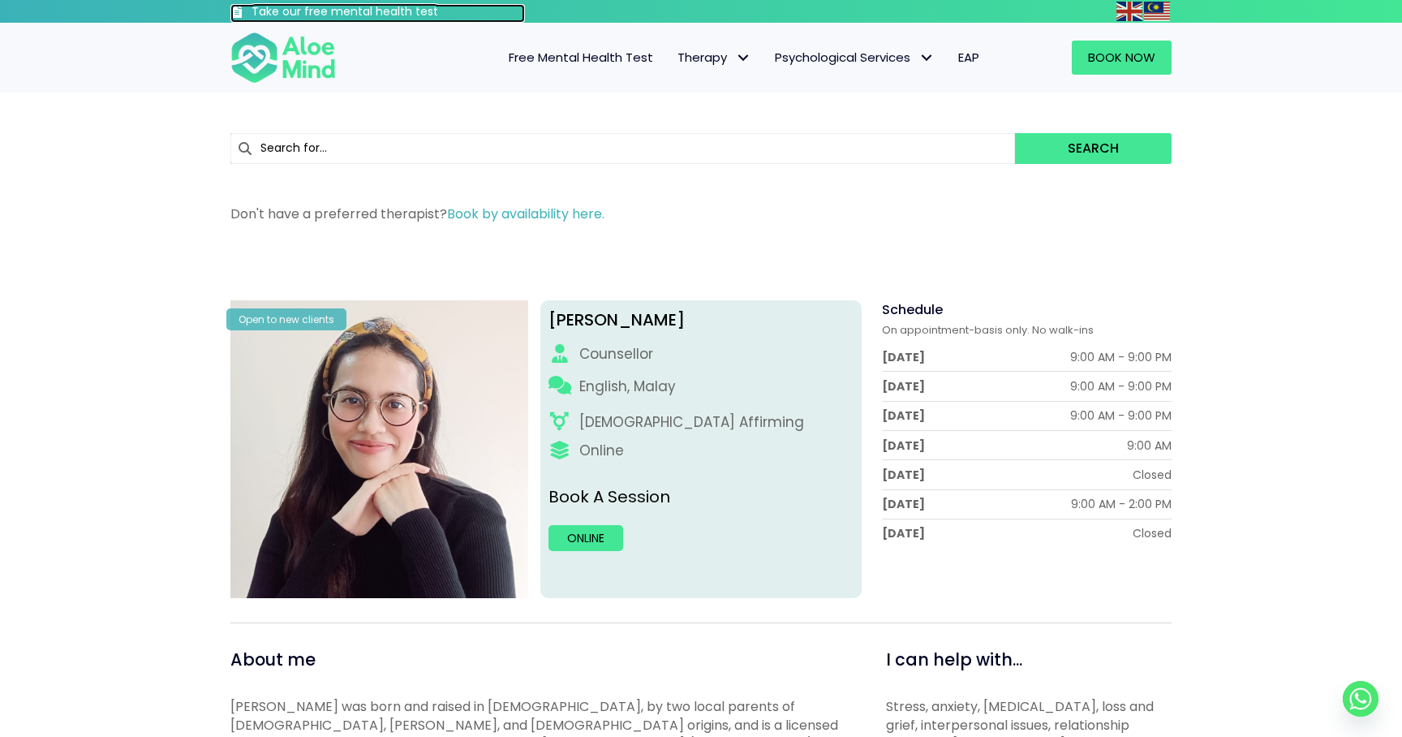
click at [372, 12] on h3 "Take our free mental health test" at bounding box center [388, 12] width 273 height 16
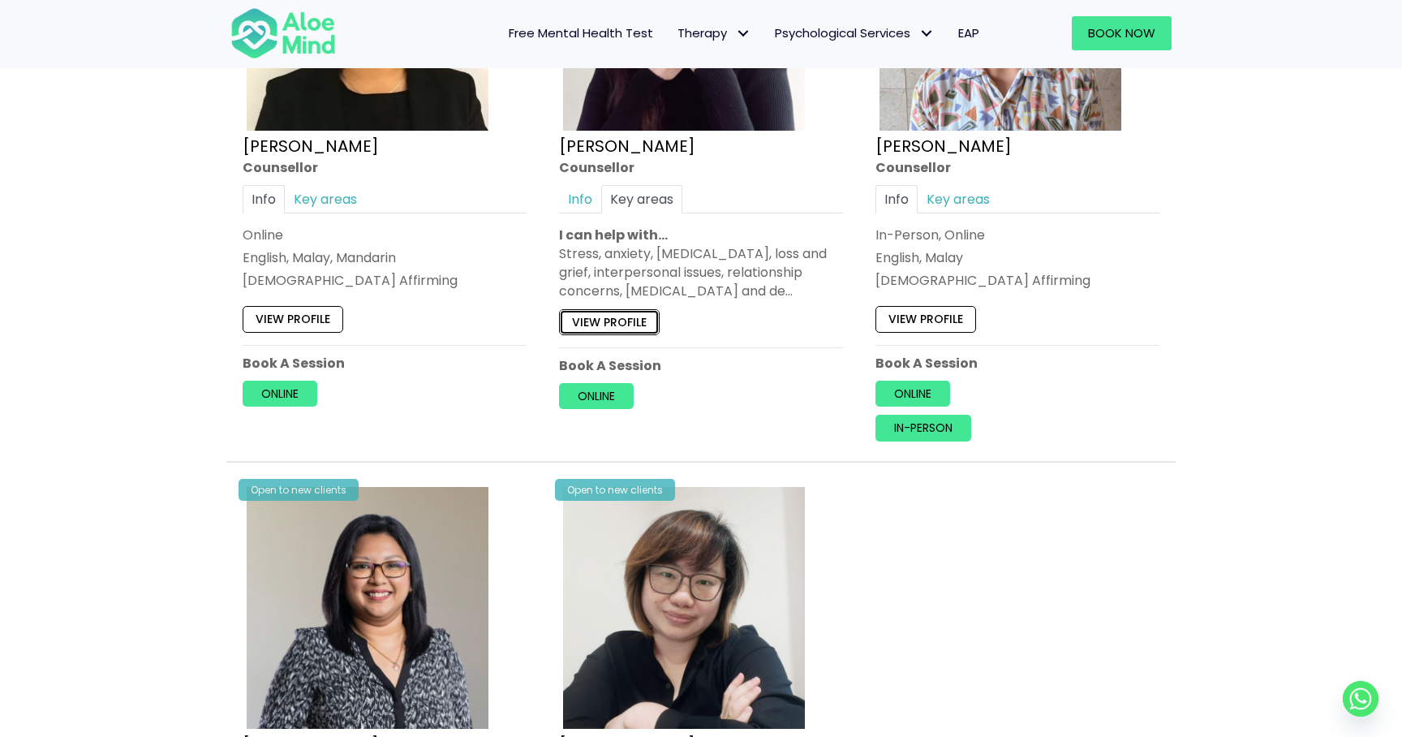
scroll to position [1662, 0]
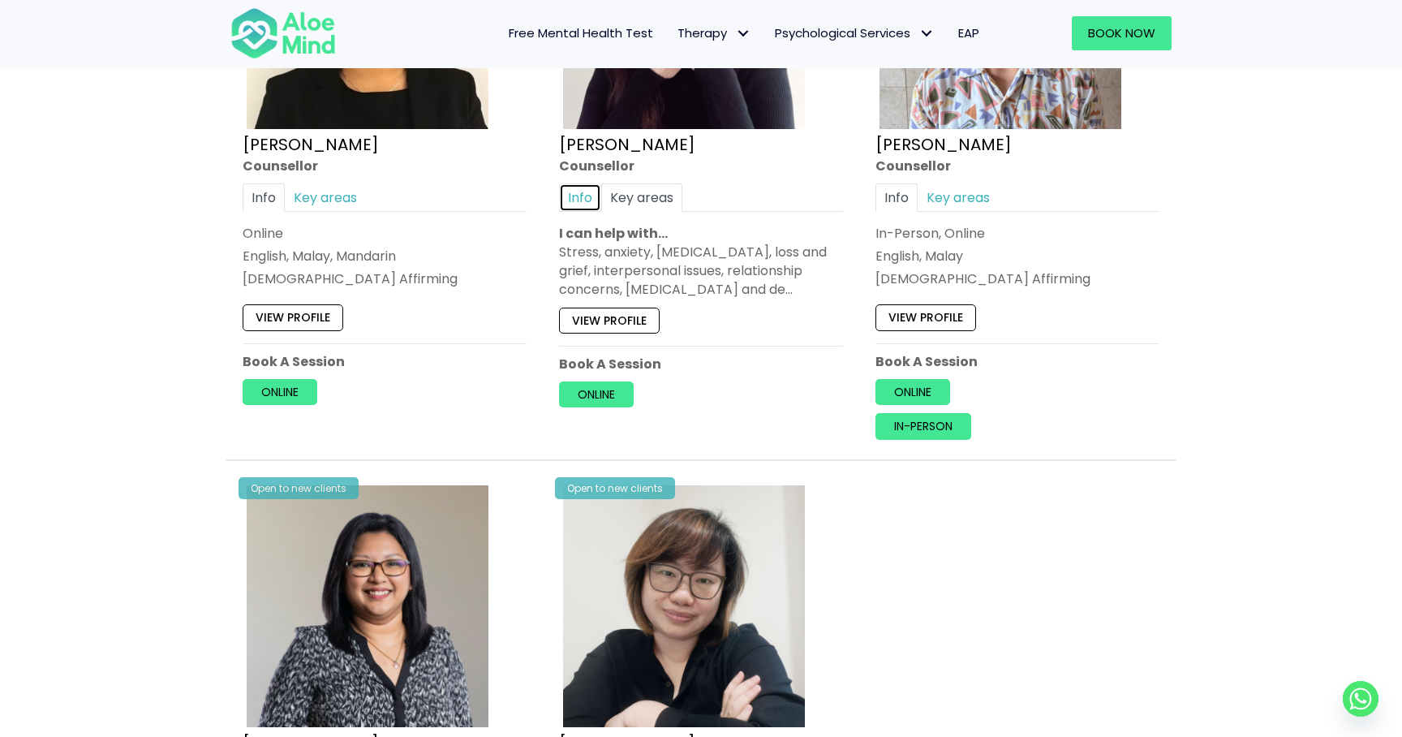
click at [580, 195] on link "Info" at bounding box center [580, 197] width 42 height 28
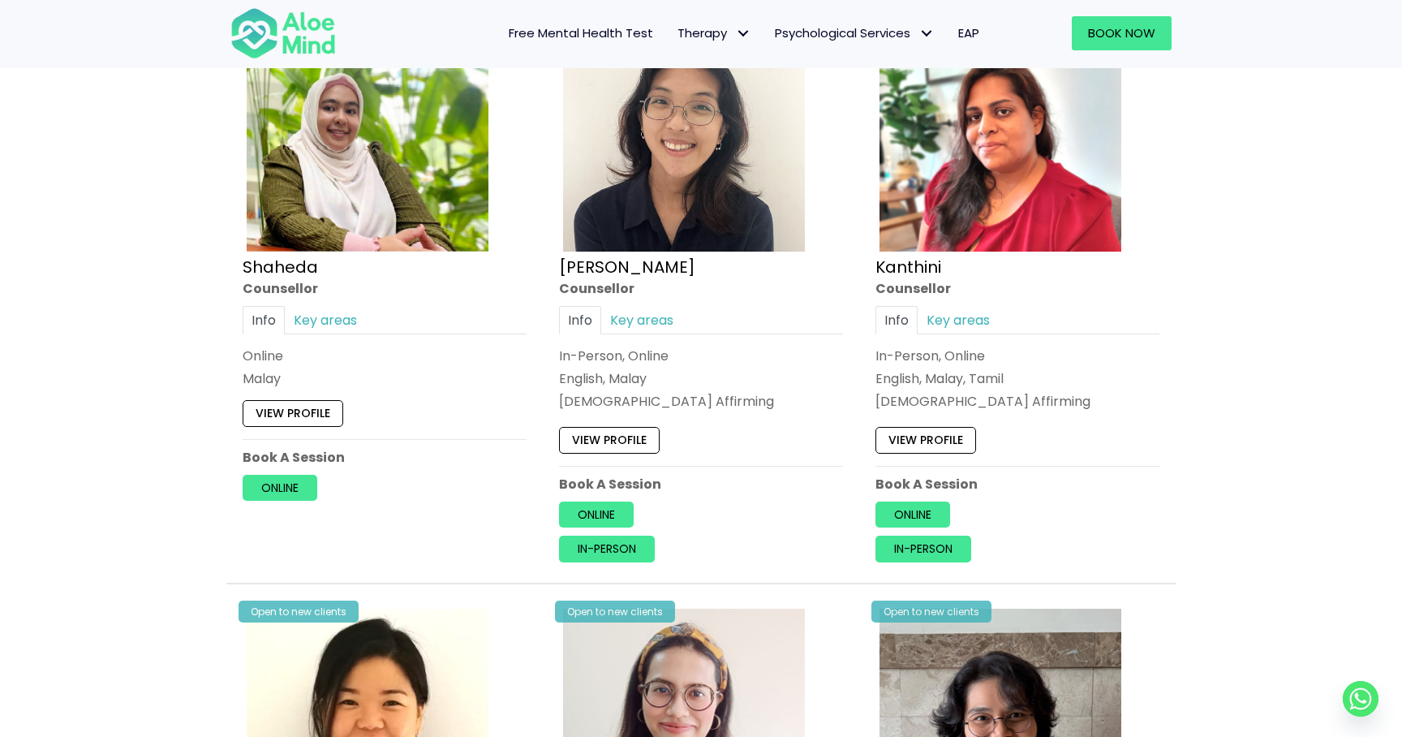
scroll to position [940, 0]
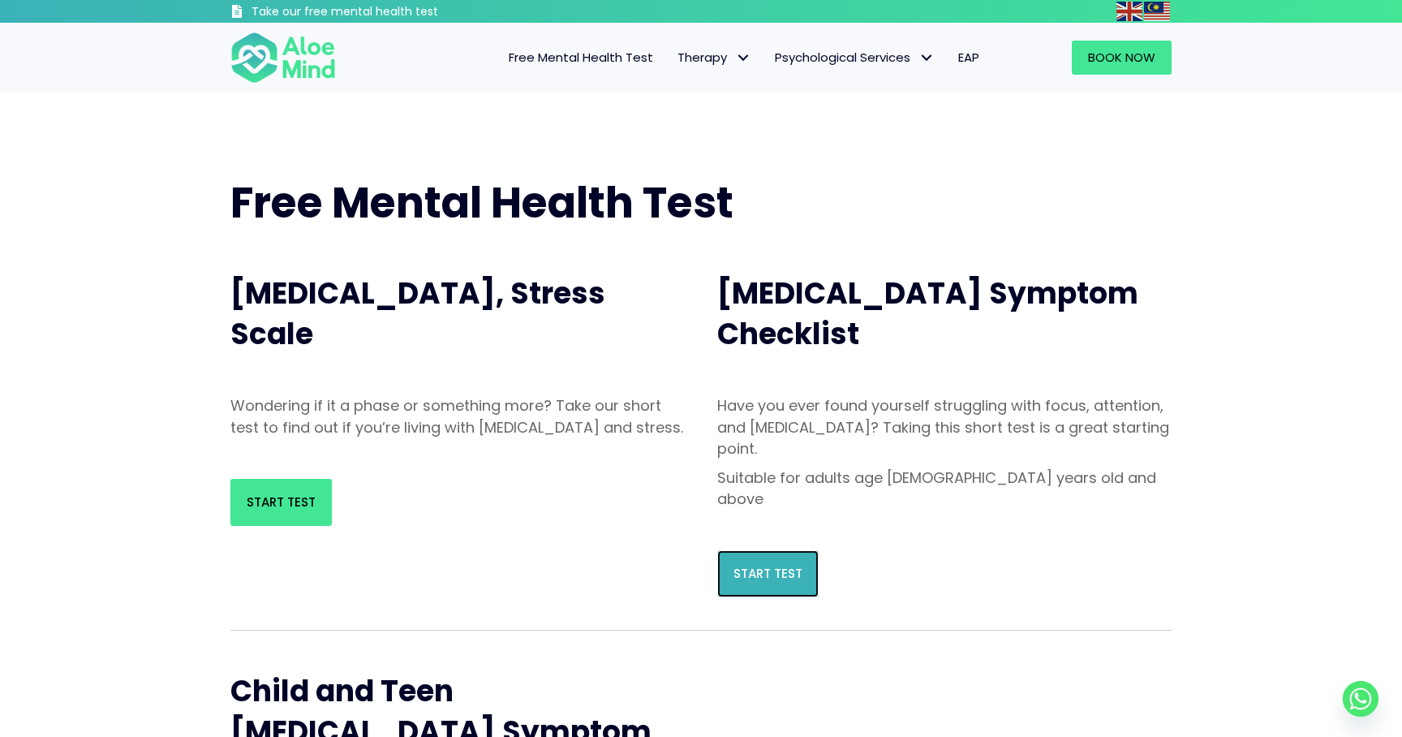
click at [768, 565] on span "Start Test" at bounding box center [768, 573] width 69 height 17
